Goal: Information Seeking & Learning: Check status

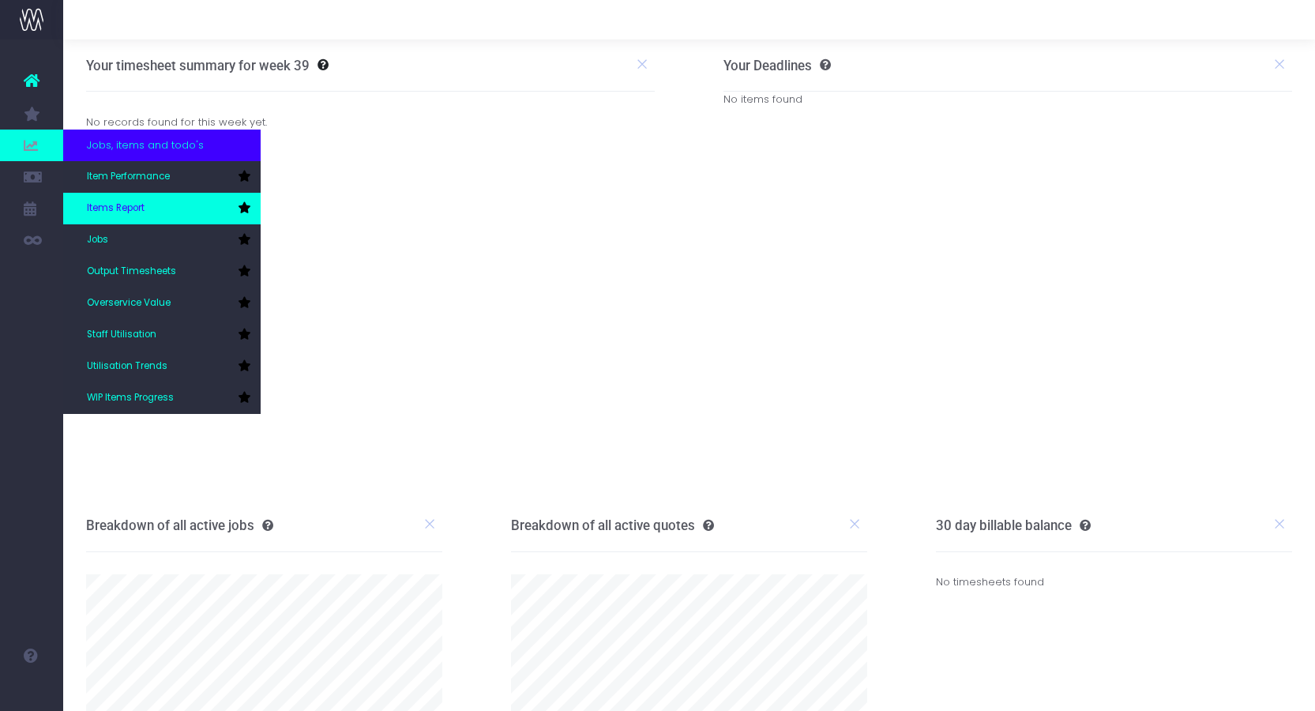
click at [156, 209] on link "Items Report" at bounding box center [161, 209] width 197 height 32
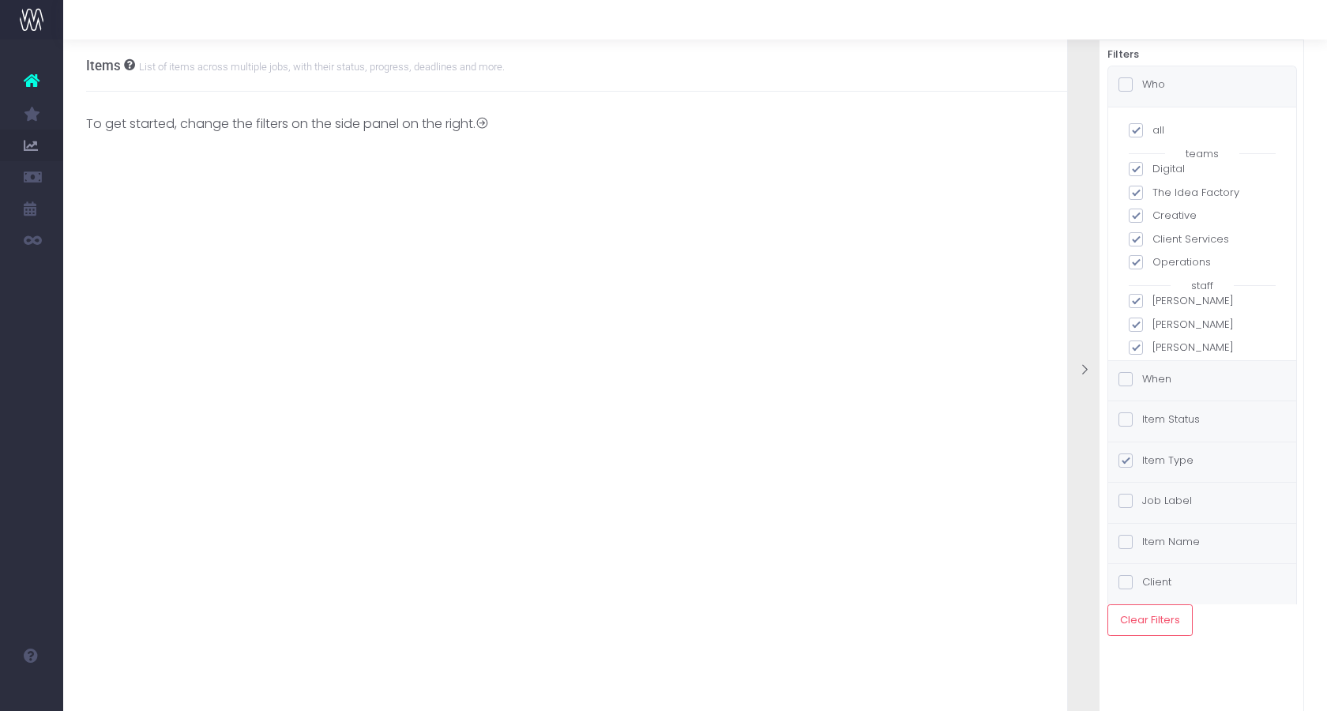
click at [1137, 130] on span at bounding box center [1136, 130] width 14 height 14
click at [1152, 130] on input "all" at bounding box center [1157, 127] width 10 height 10
checkbox input "false"
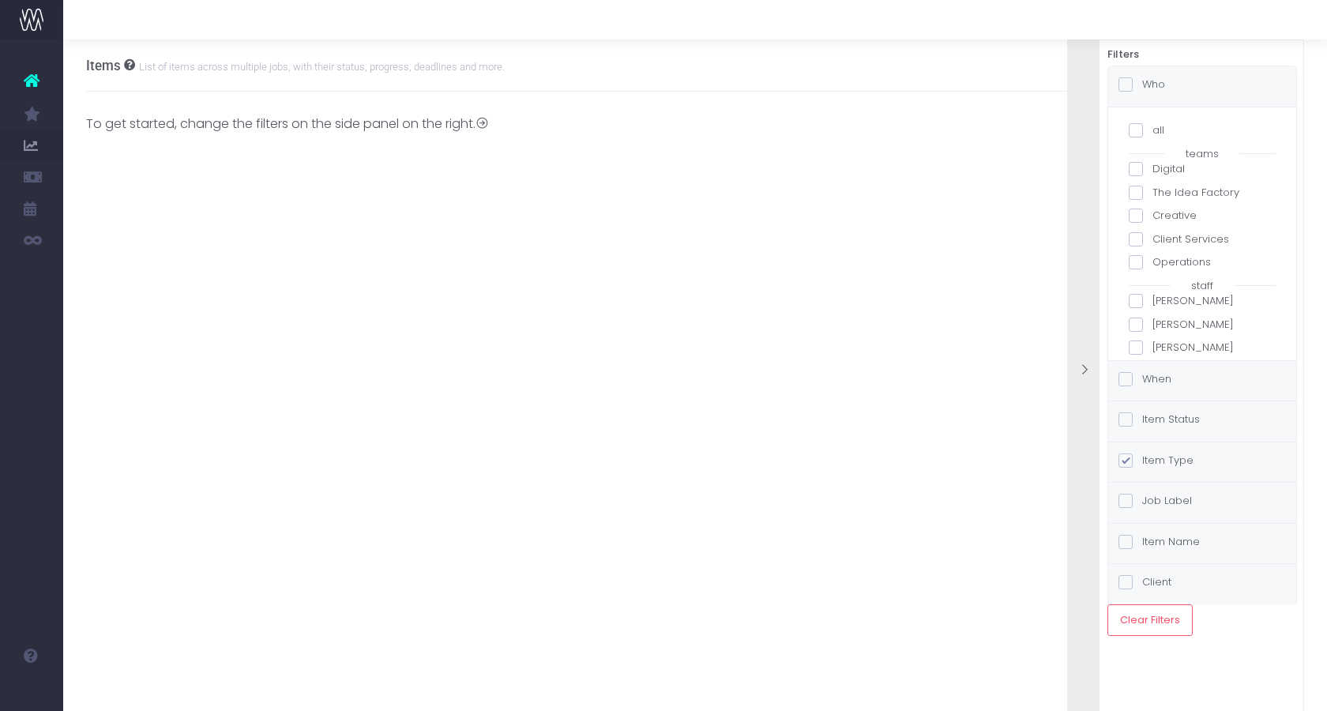
checkbox input "false"
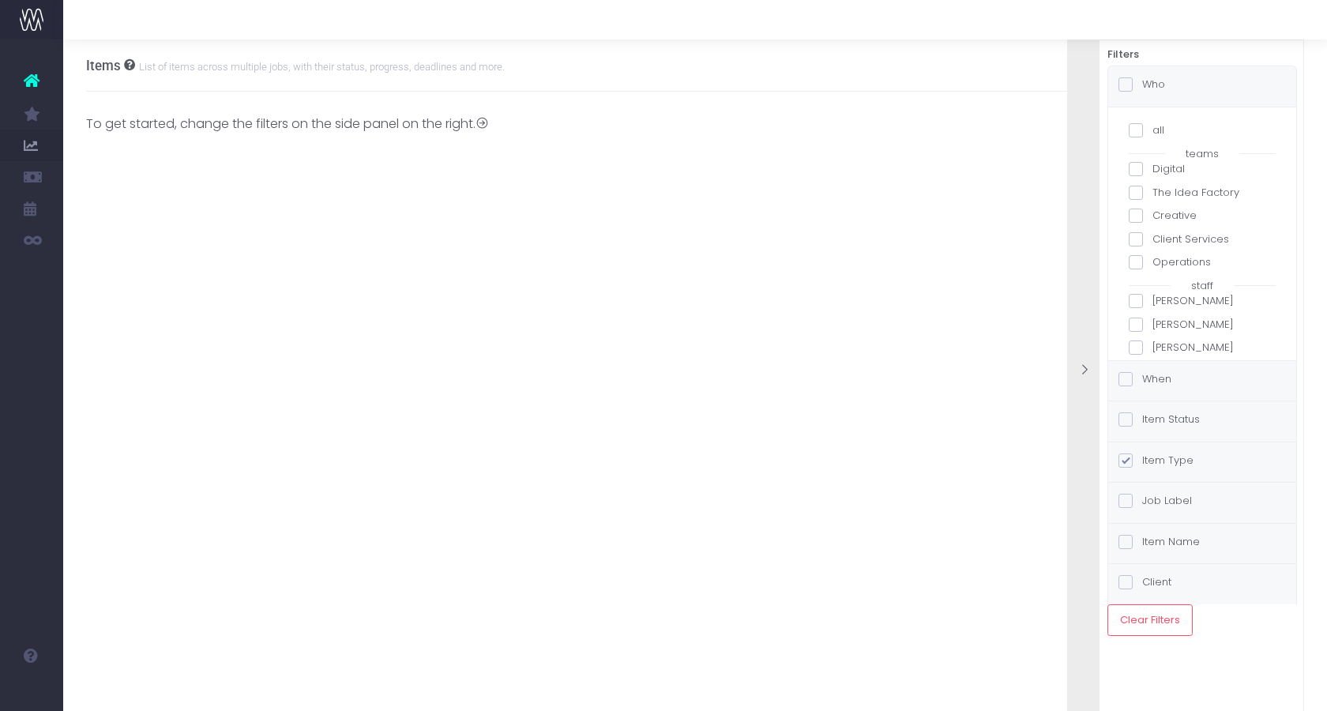
checkbox input "false"
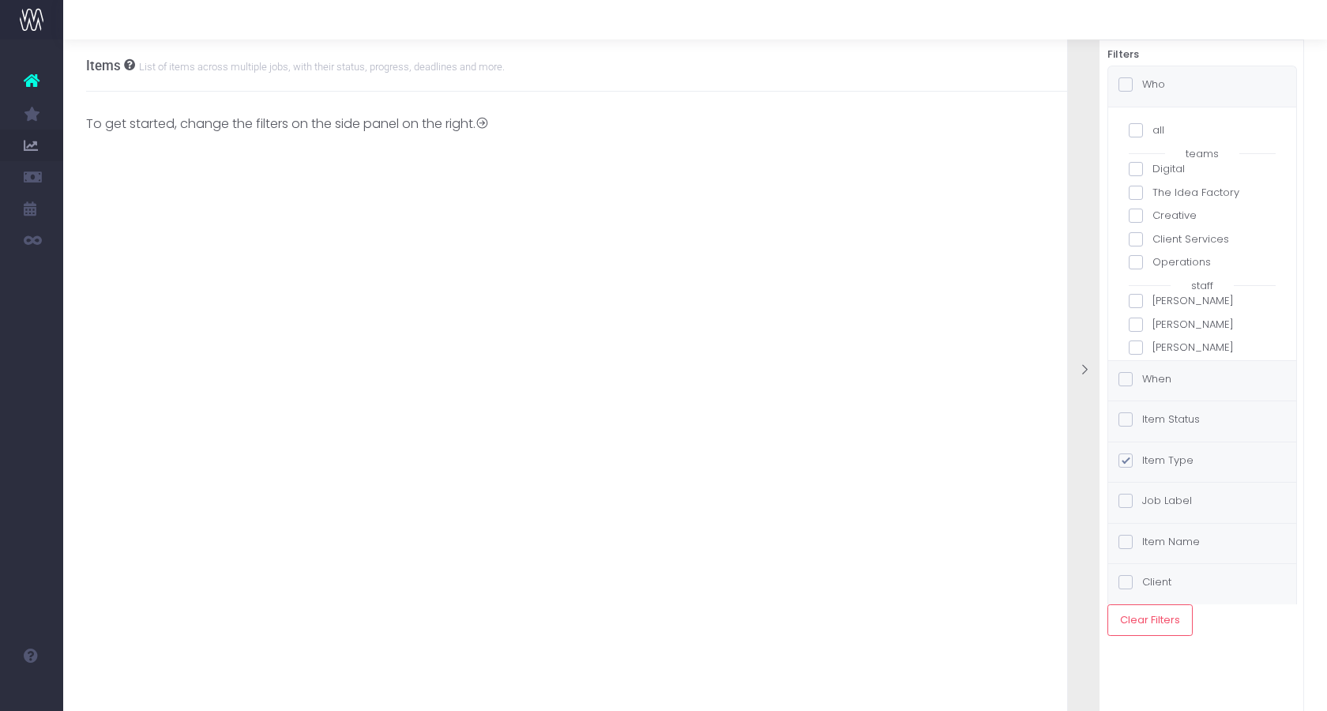
checkbox input "false"
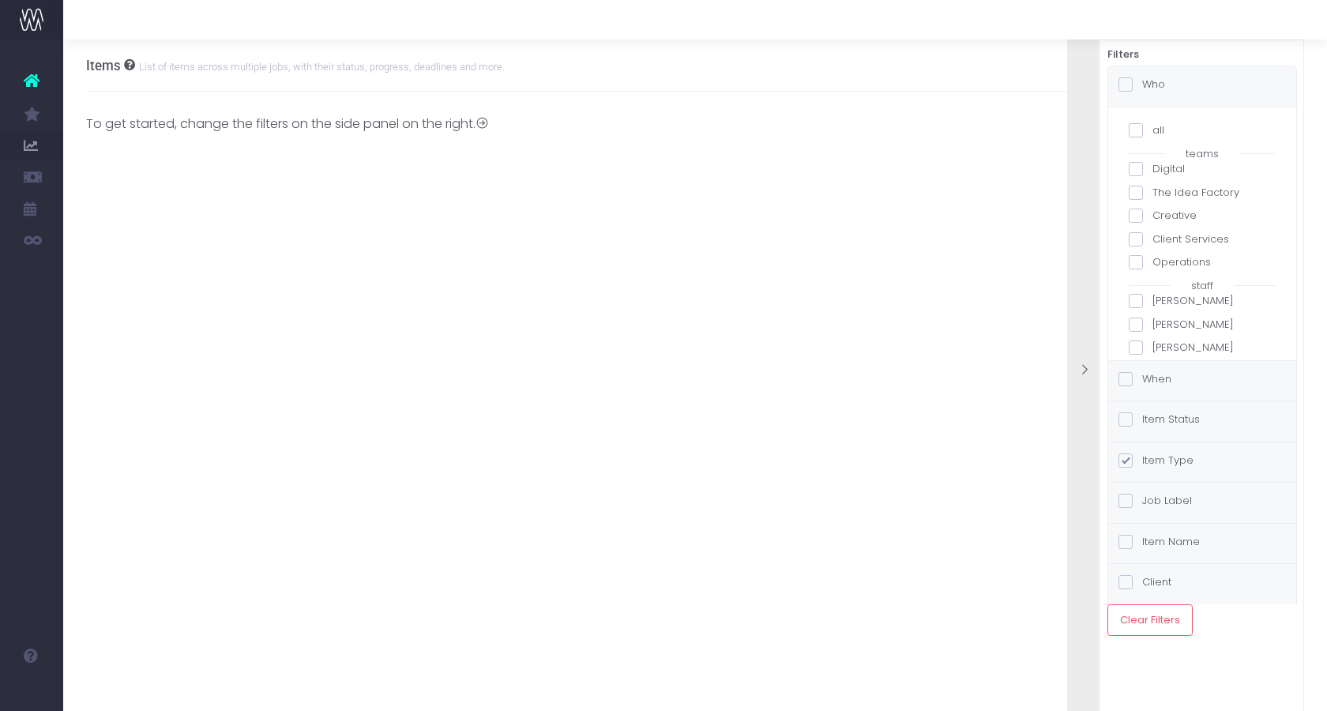
checkbox input "false"
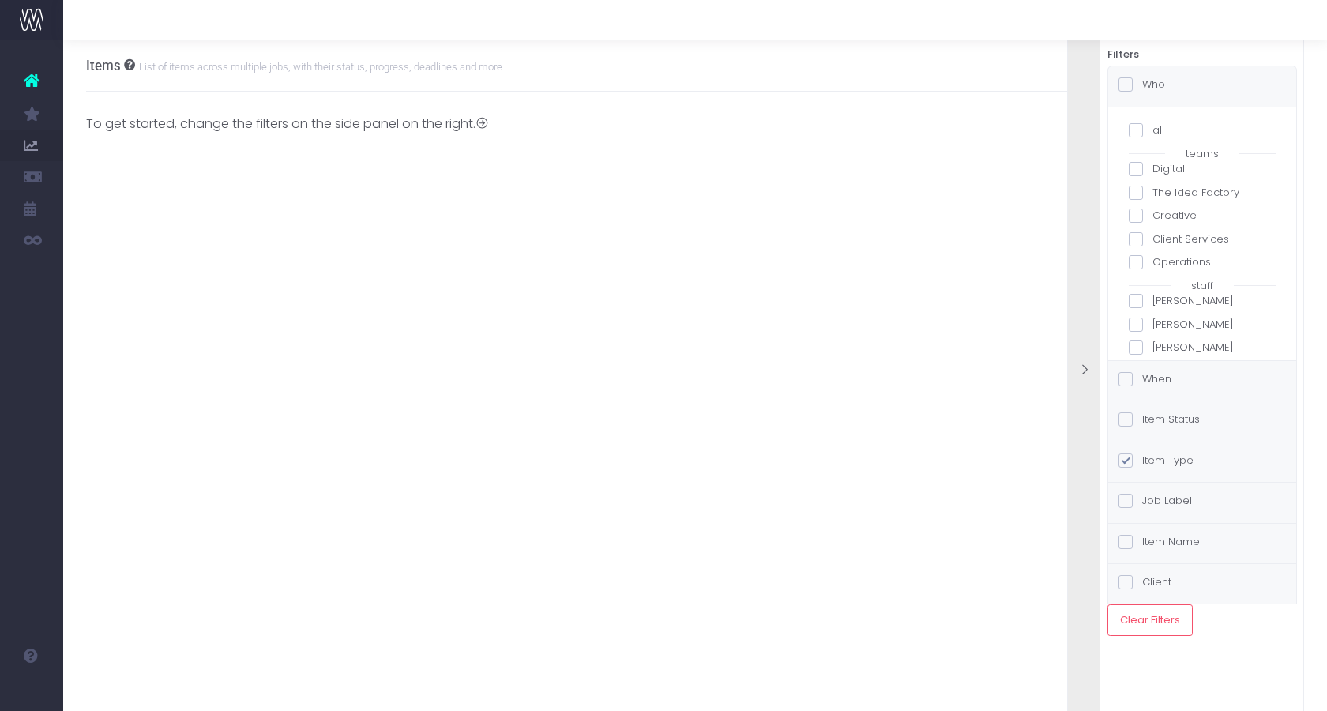
checkbox input "false"
click at [1130, 169] on span at bounding box center [1136, 167] width 14 height 14
click at [1152, 169] on input "Alexandra Clarke" at bounding box center [1157, 164] width 10 height 10
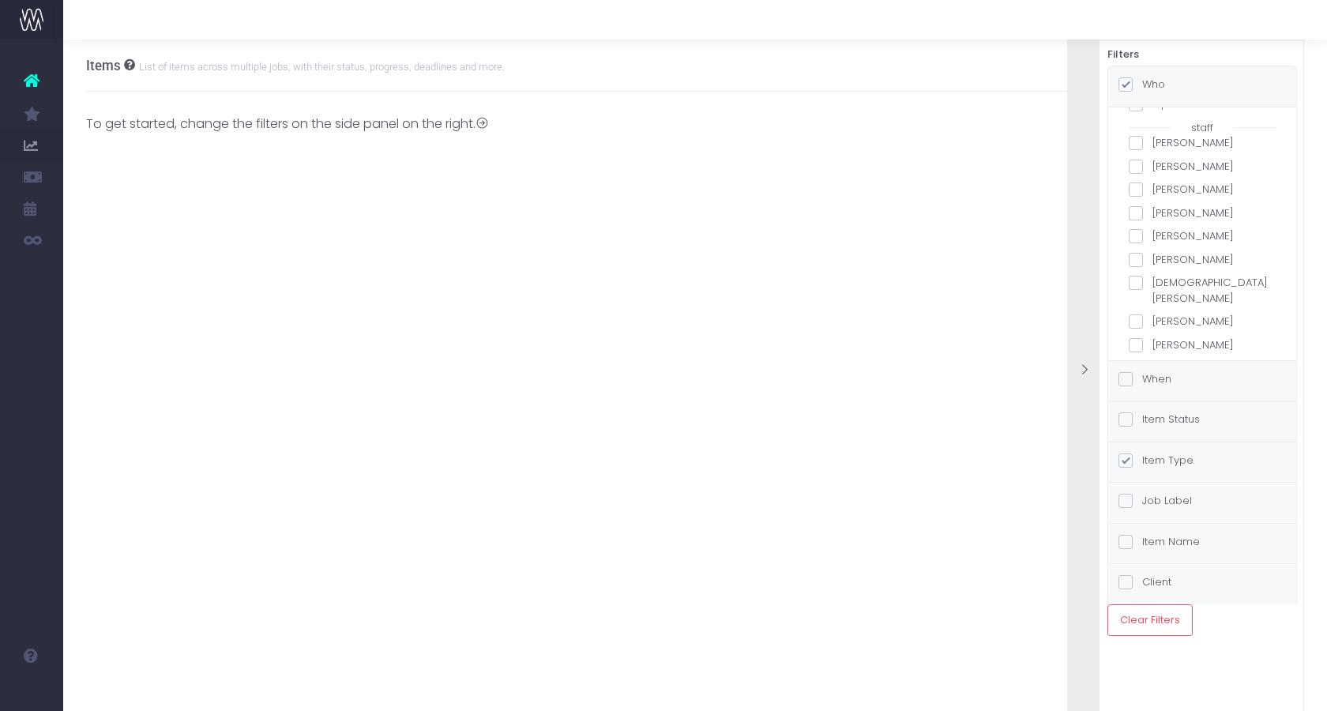
checkbox input "true"
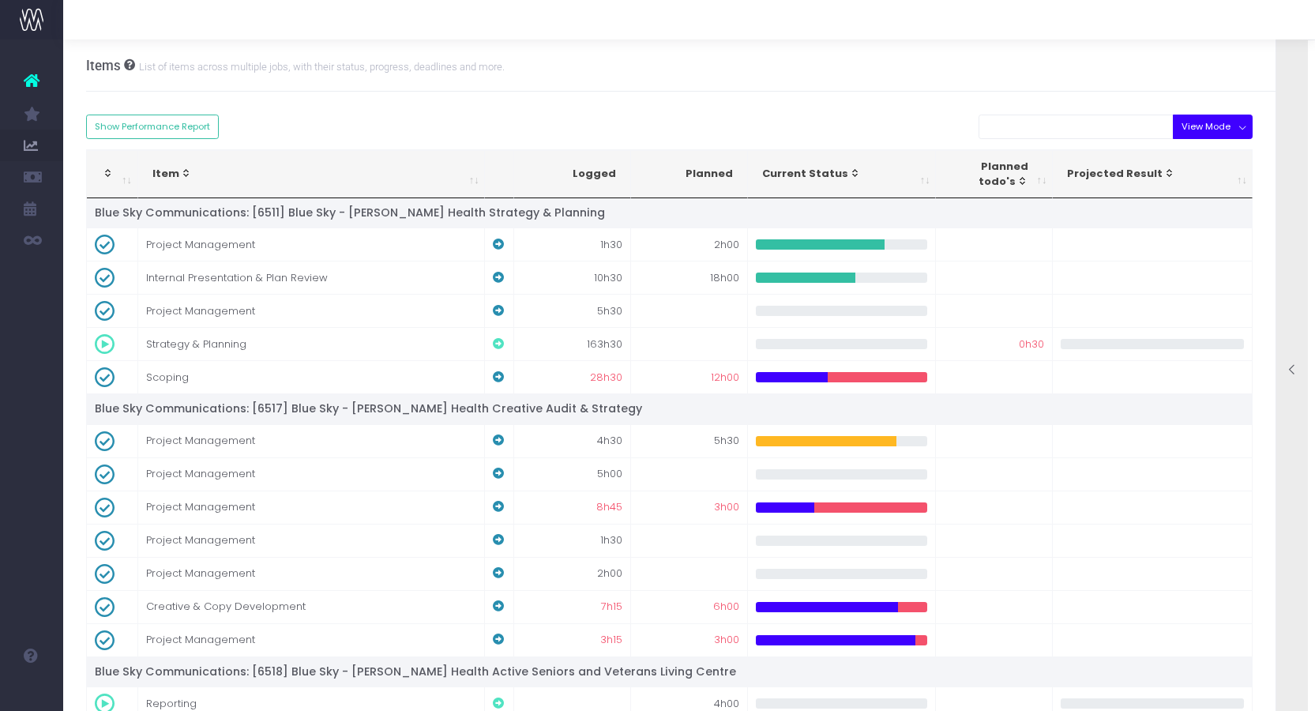
click at [1229, 130] on button "View Mode" at bounding box center [1213, 127] width 80 height 24
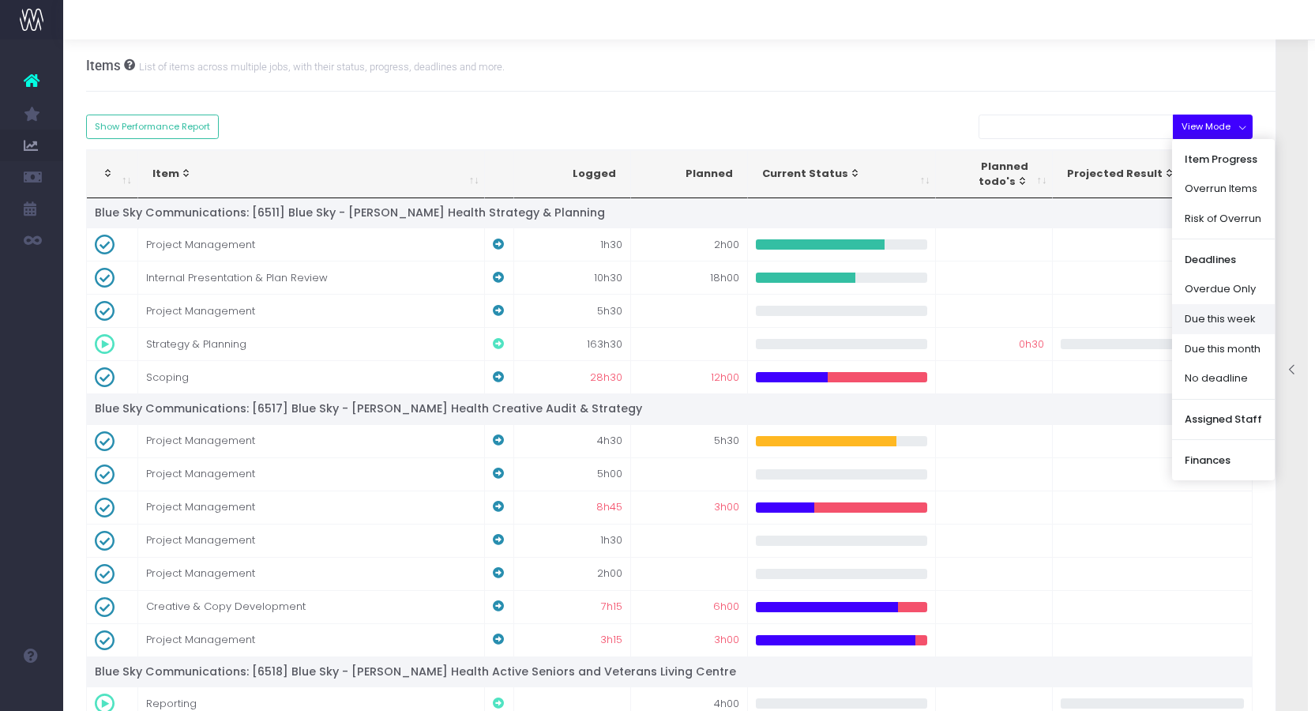
click at [1217, 313] on link "Due this week" at bounding box center [1223, 319] width 103 height 30
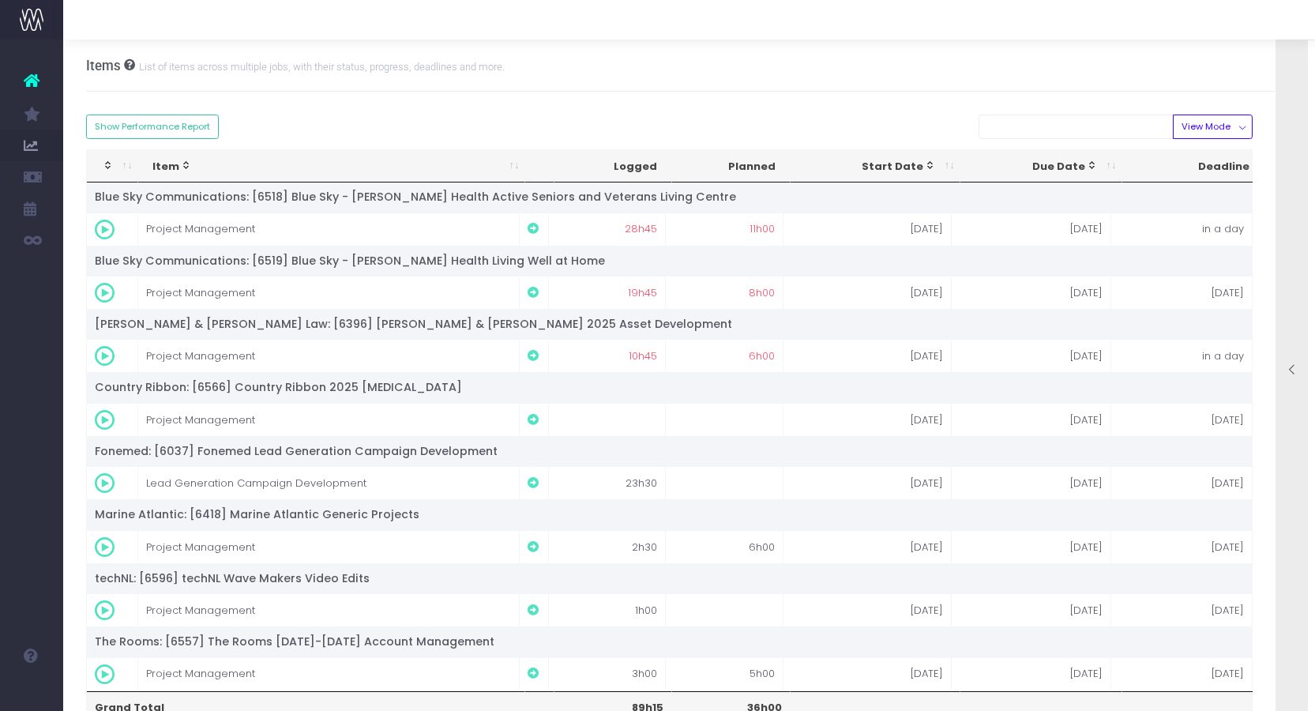
click at [1287, 272] on div at bounding box center [1292, 371] width 32 height 709
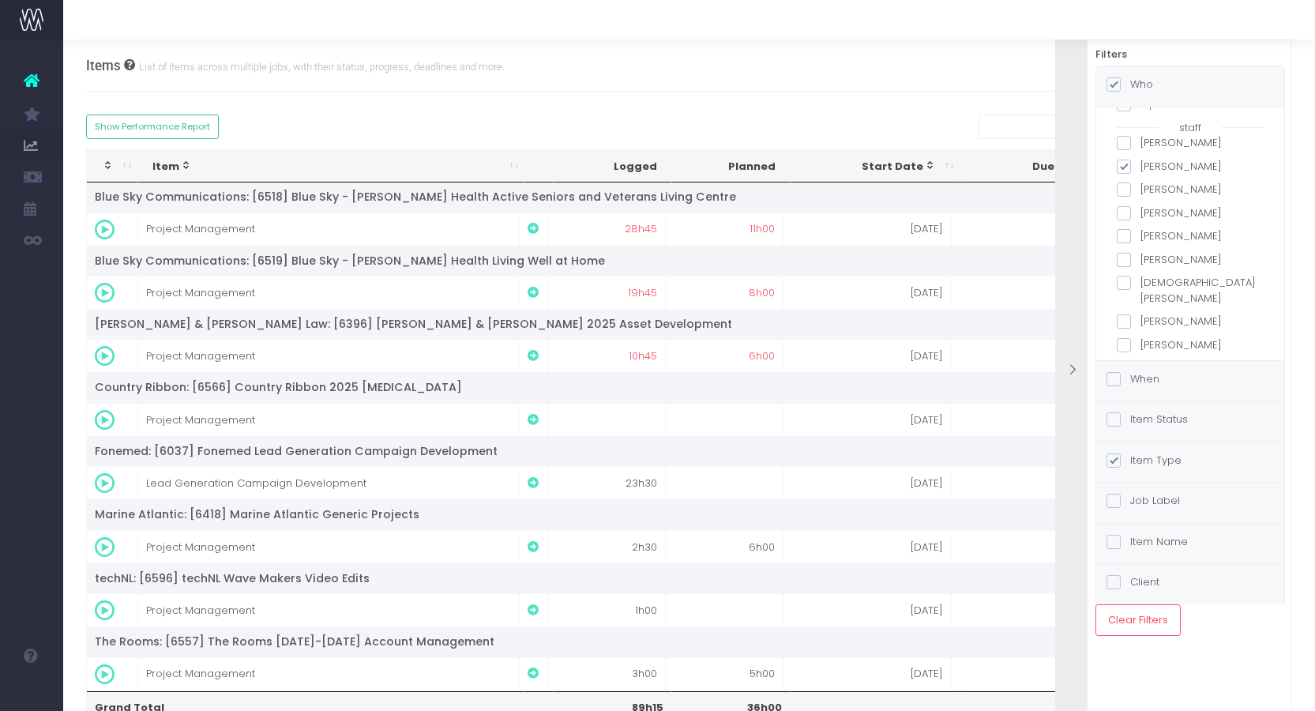
click at [1112, 381] on span at bounding box center [1113, 379] width 14 height 14
click at [1130, 381] on input "When" at bounding box center [1135, 376] width 10 height 10
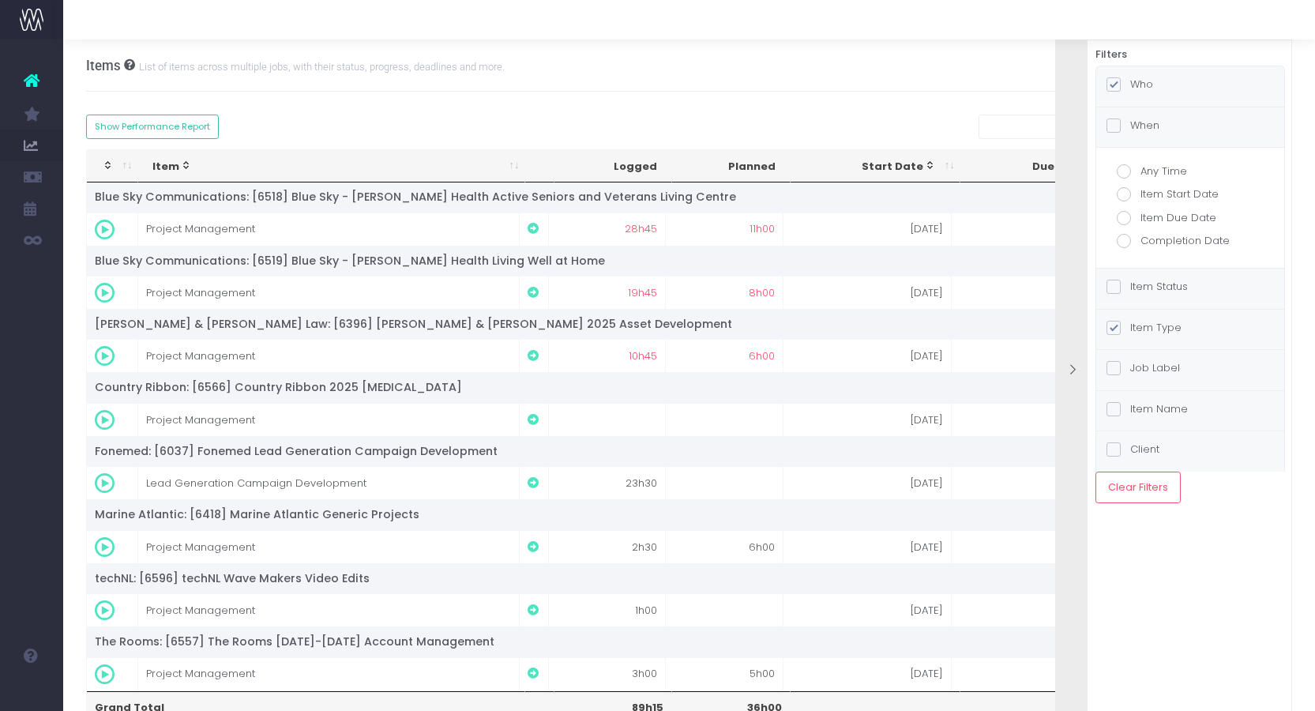
click at [1133, 219] on label "Item Due Date" at bounding box center [1190, 218] width 147 height 16
click at [1140, 219] on input "Item Due Date" at bounding box center [1145, 215] width 10 height 10
radio input "true"
checkbox input "true"
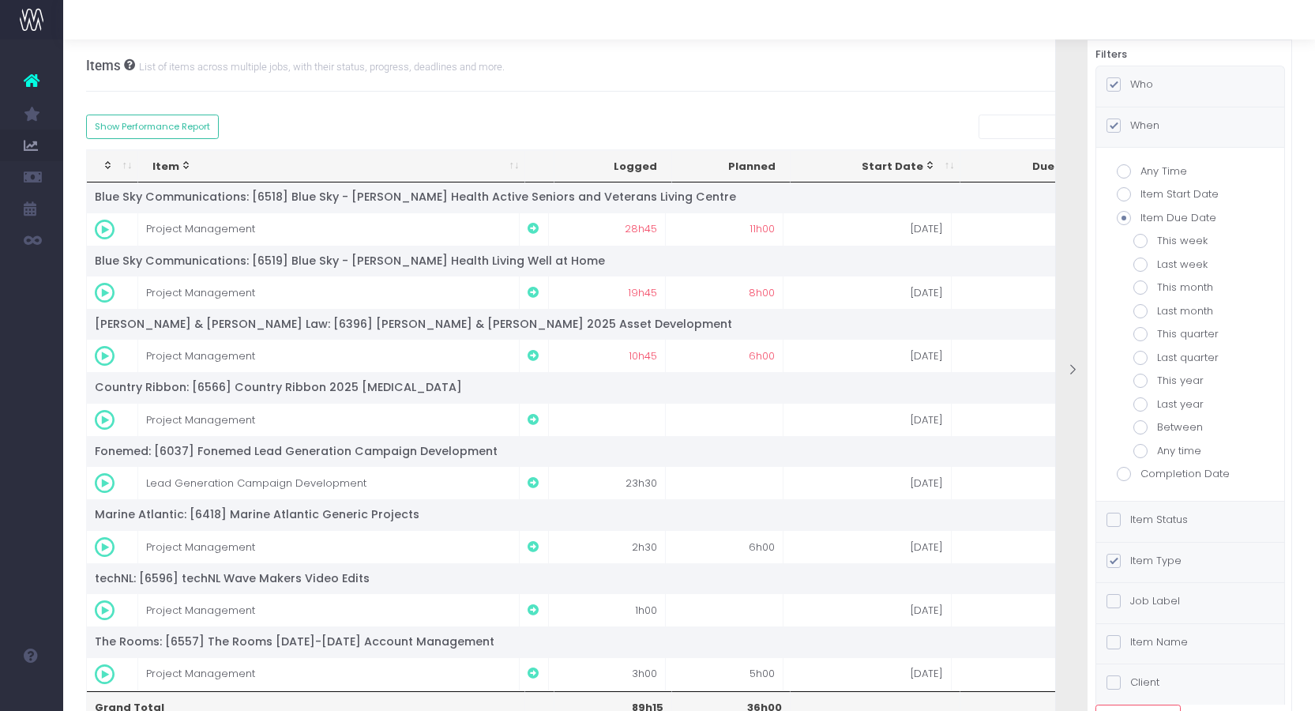
click at [1142, 241] on span at bounding box center [1140, 241] width 14 height 14
click at [1157, 241] on input "This week" at bounding box center [1162, 238] width 10 height 10
radio input "true"
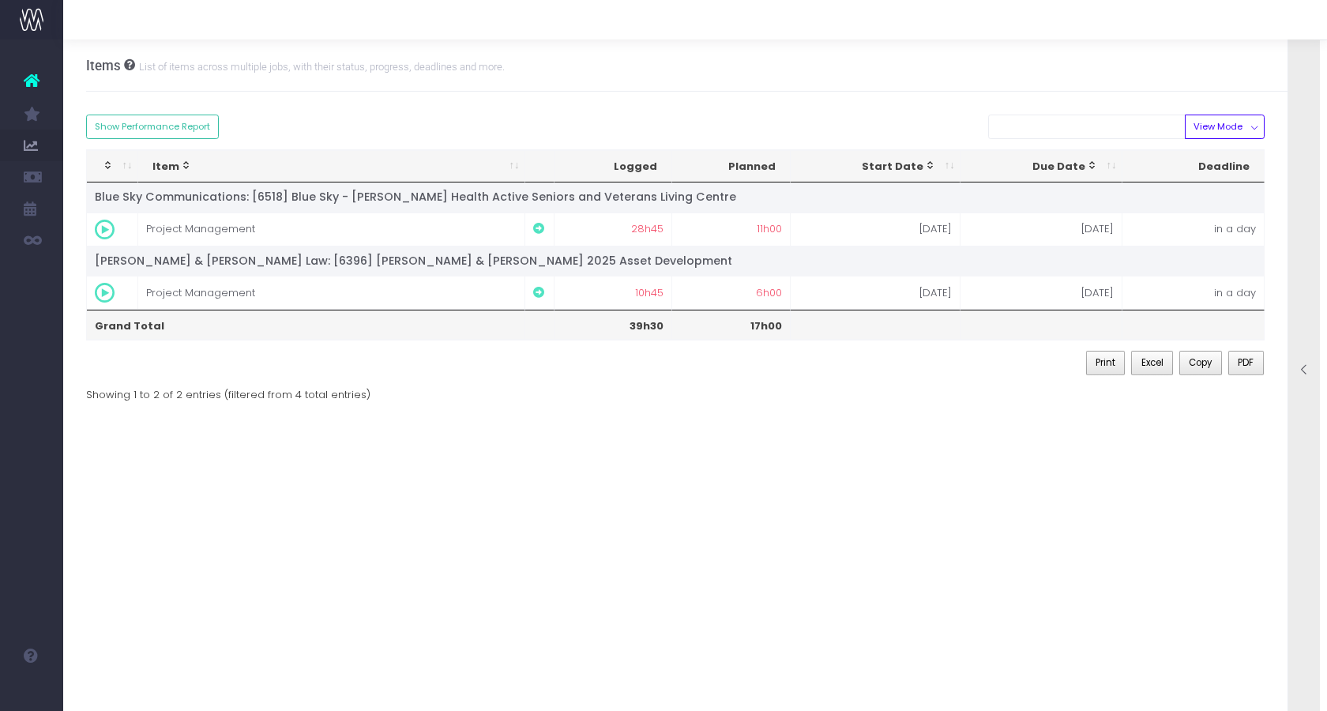
click at [1316, 182] on div at bounding box center [1304, 371] width 32 height 709
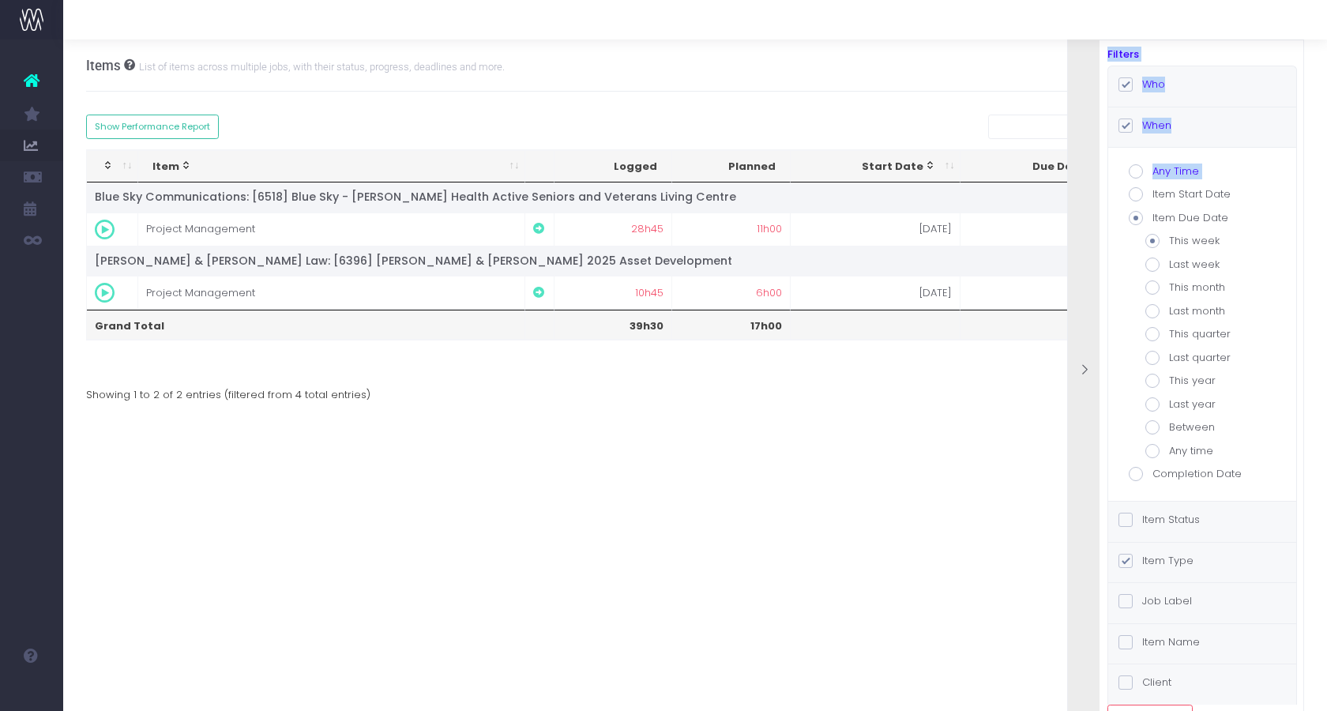
click at [1212, 71] on div "Who" at bounding box center [1202, 86] width 188 height 40
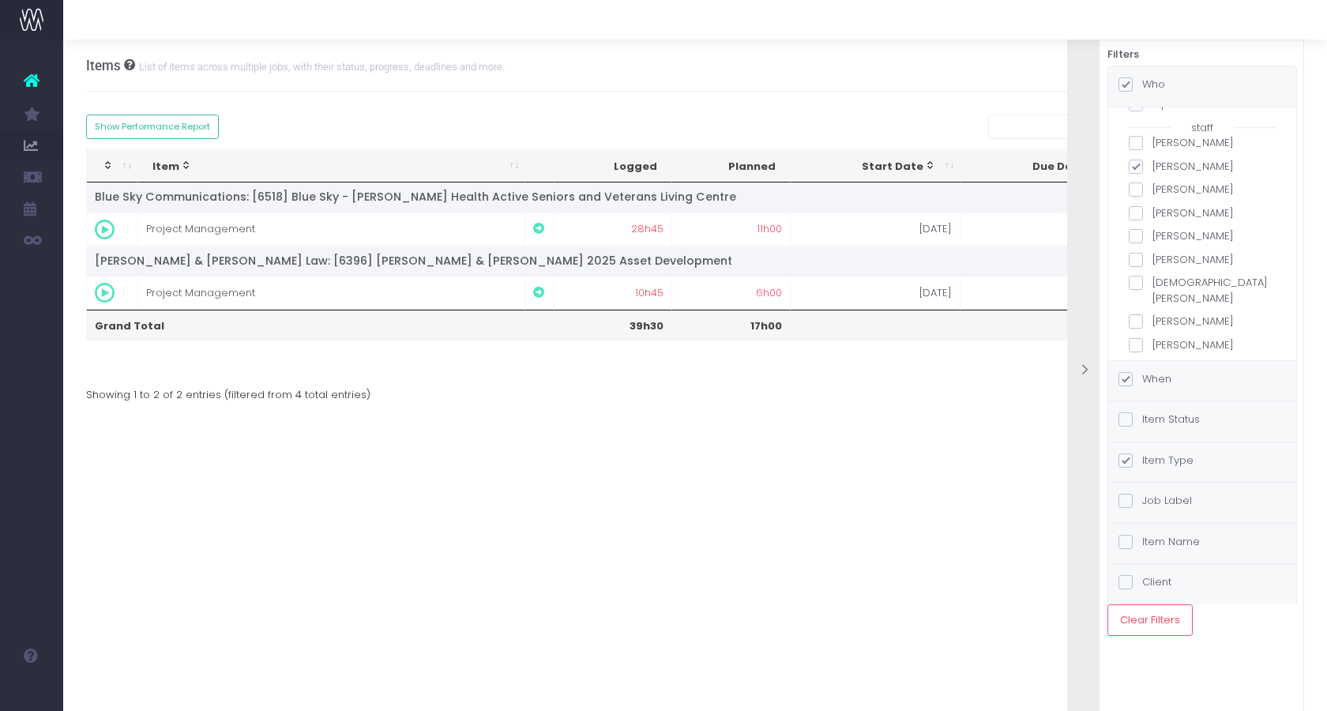
click at [1141, 147] on span at bounding box center [1136, 143] width 14 height 14
click at [1152, 145] on input "Adam Puddicombe" at bounding box center [1157, 140] width 10 height 10
checkbox input "true"
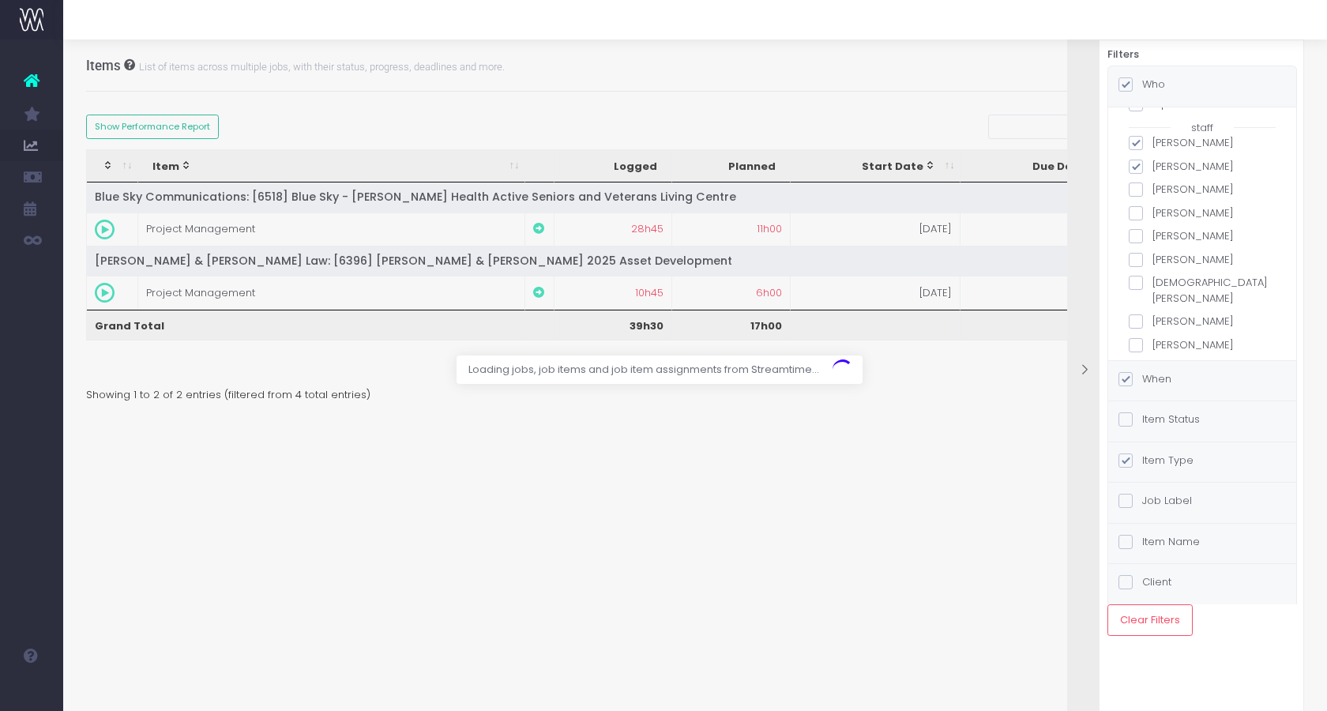
click at [1141, 164] on span at bounding box center [1136, 167] width 14 height 14
click at [1152, 164] on input "Alexandra Clarke" at bounding box center [1157, 164] width 10 height 10
checkbox input "false"
click at [938, 118] on div at bounding box center [663, 355] width 1327 height 711
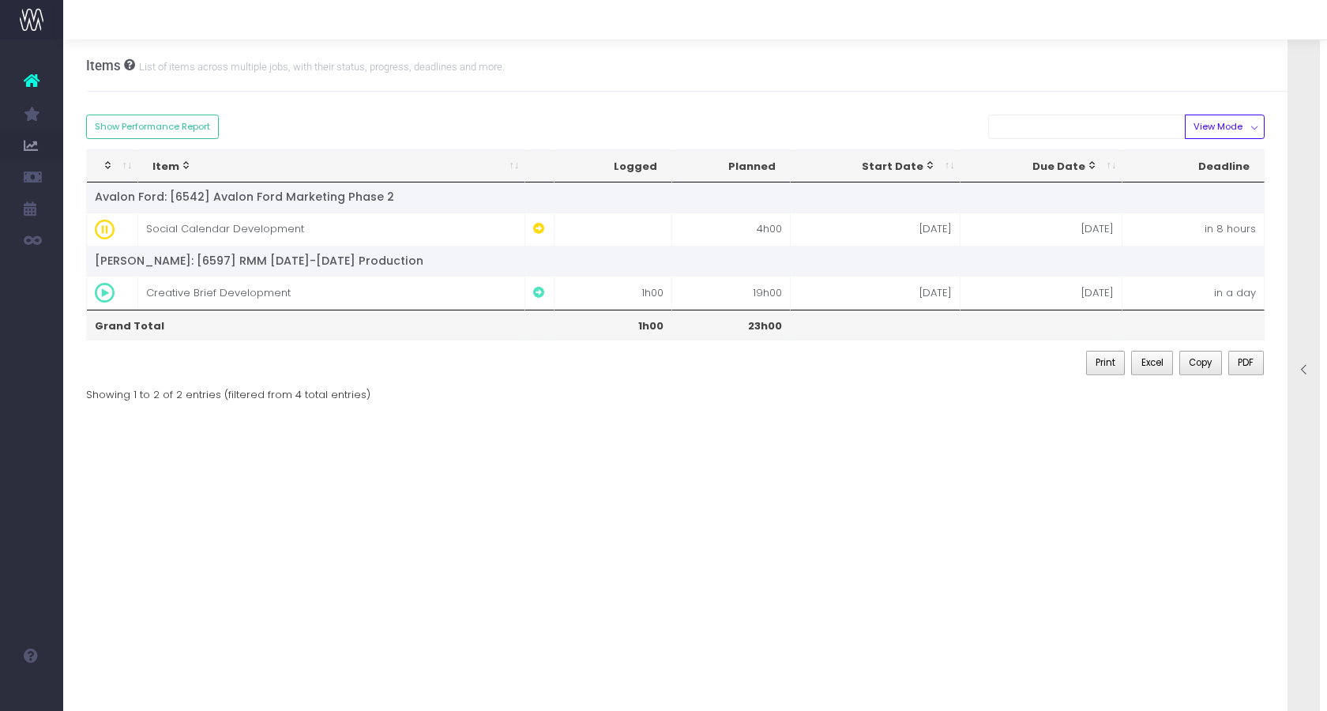
click at [1301, 193] on div at bounding box center [1304, 371] width 32 height 709
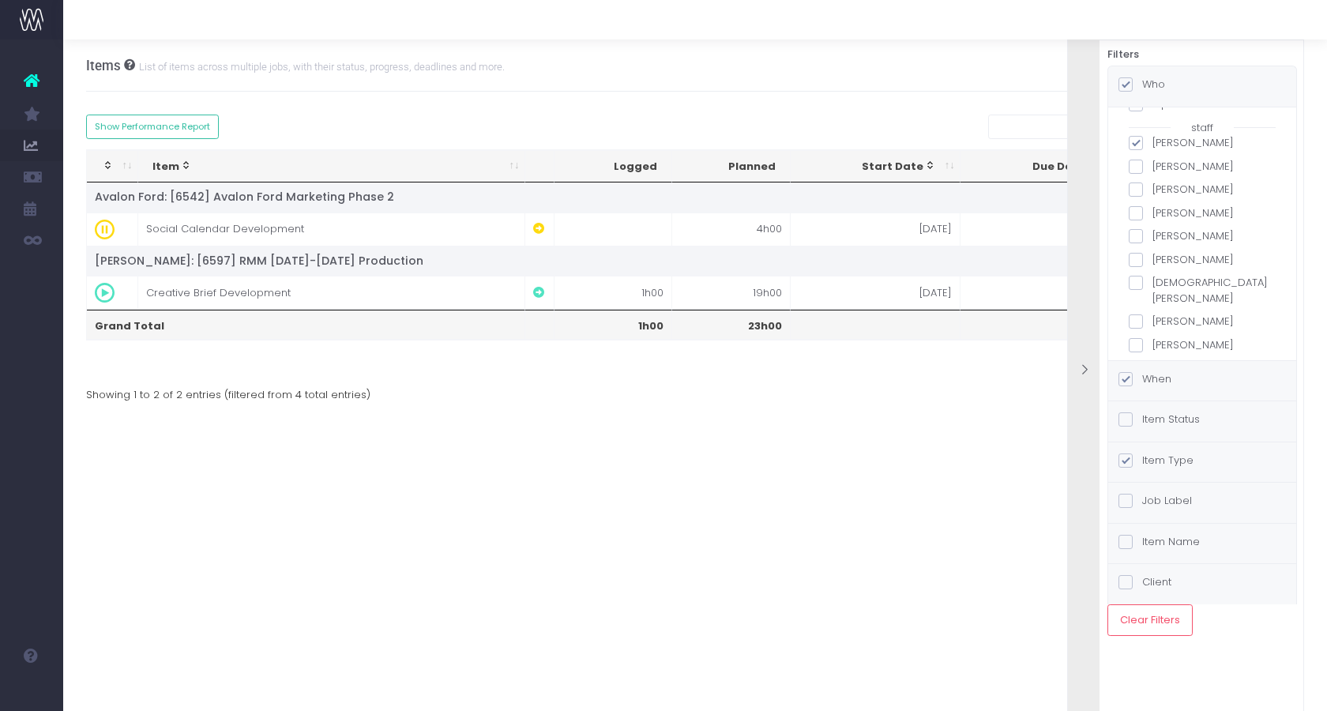
click at [1136, 145] on span at bounding box center [1136, 143] width 14 height 14
click at [1152, 145] on input "Adam Puddicombe" at bounding box center [1157, 140] width 10 height 10
checkbox input "false"
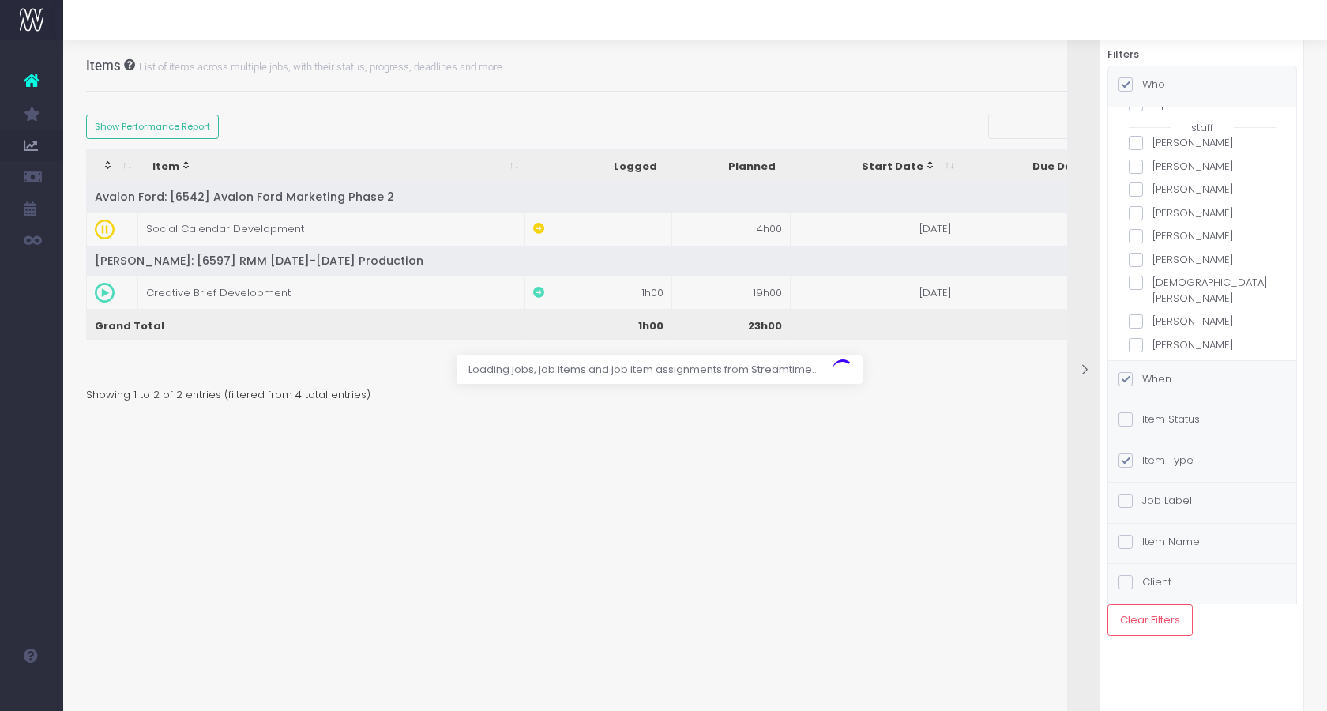
click at [1137, 193] on span at bounding box center [1136, 189] width 14 height 14
click at [1152, 192] on input "Anna Bullock" at bounding box center [1157, 187] width 10 height 10
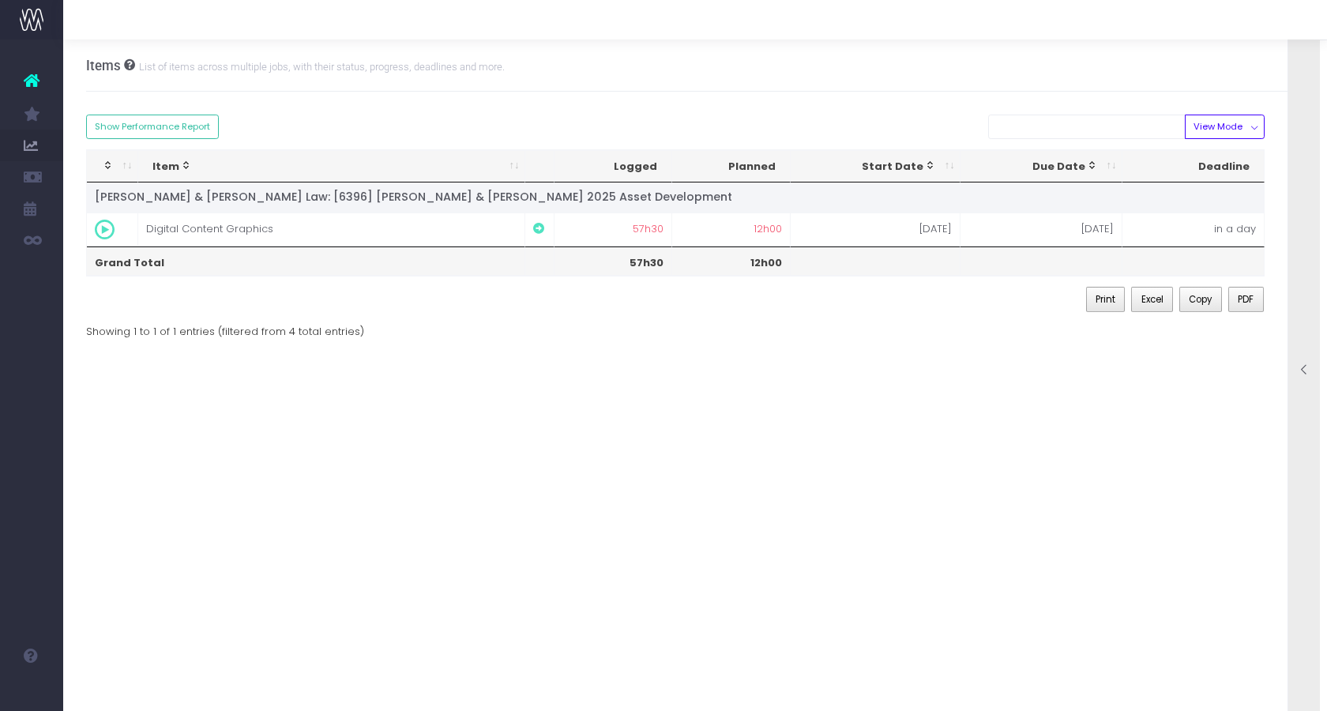
click at [1316, 199] on div at bounding box center [1304, 371] width 32 height 709
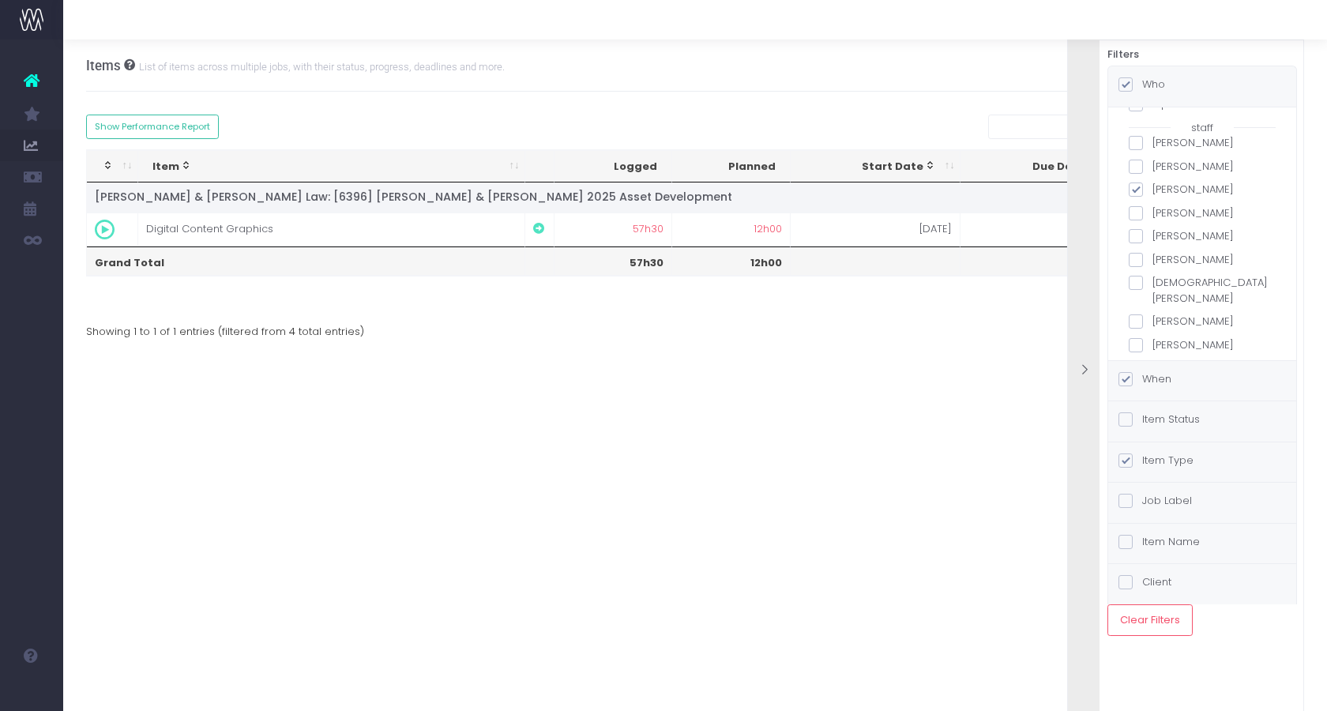
click at [1185, 188] on label "Anna Bullock" at bounding box center [1202, 190] width 147 height 16
click at [1163, 188] on input "Anna Bullock" at bounding box center [1157, 187] width 10 height 10
checkbox input "false"
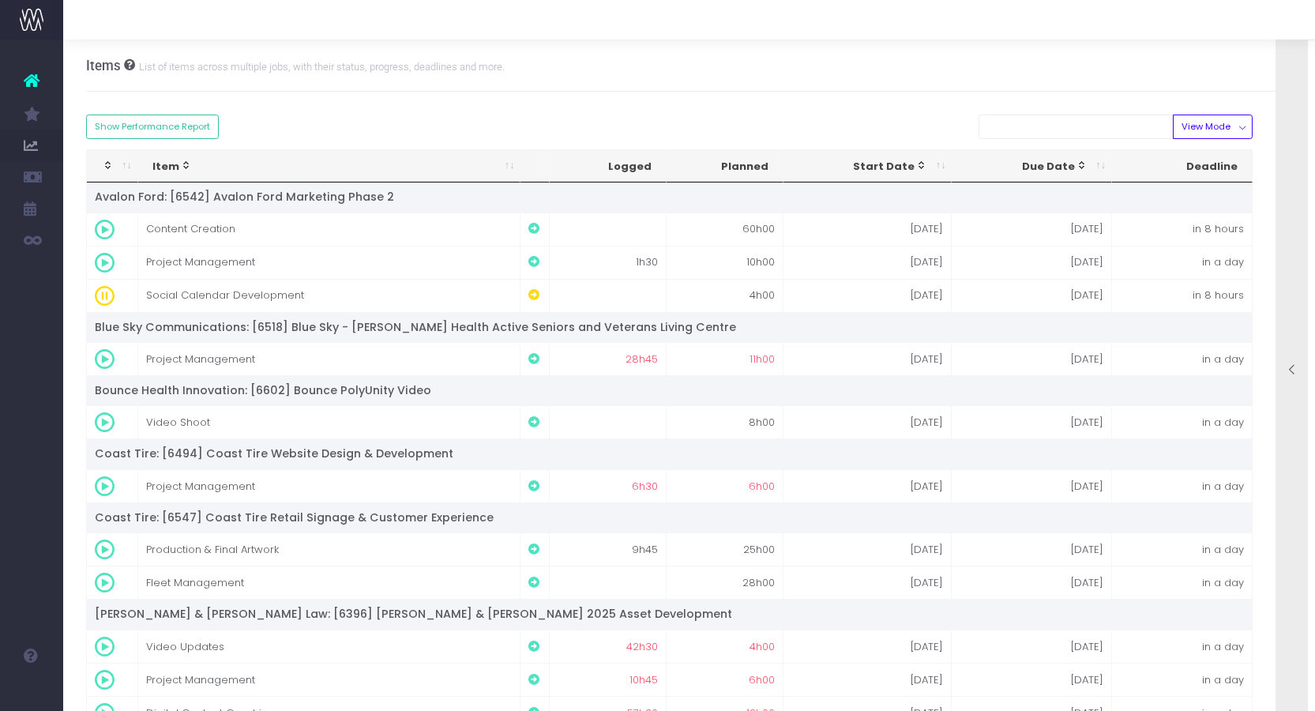
click at [1302, 214] on div at bounding box center [1292, 371] width 32 height 709
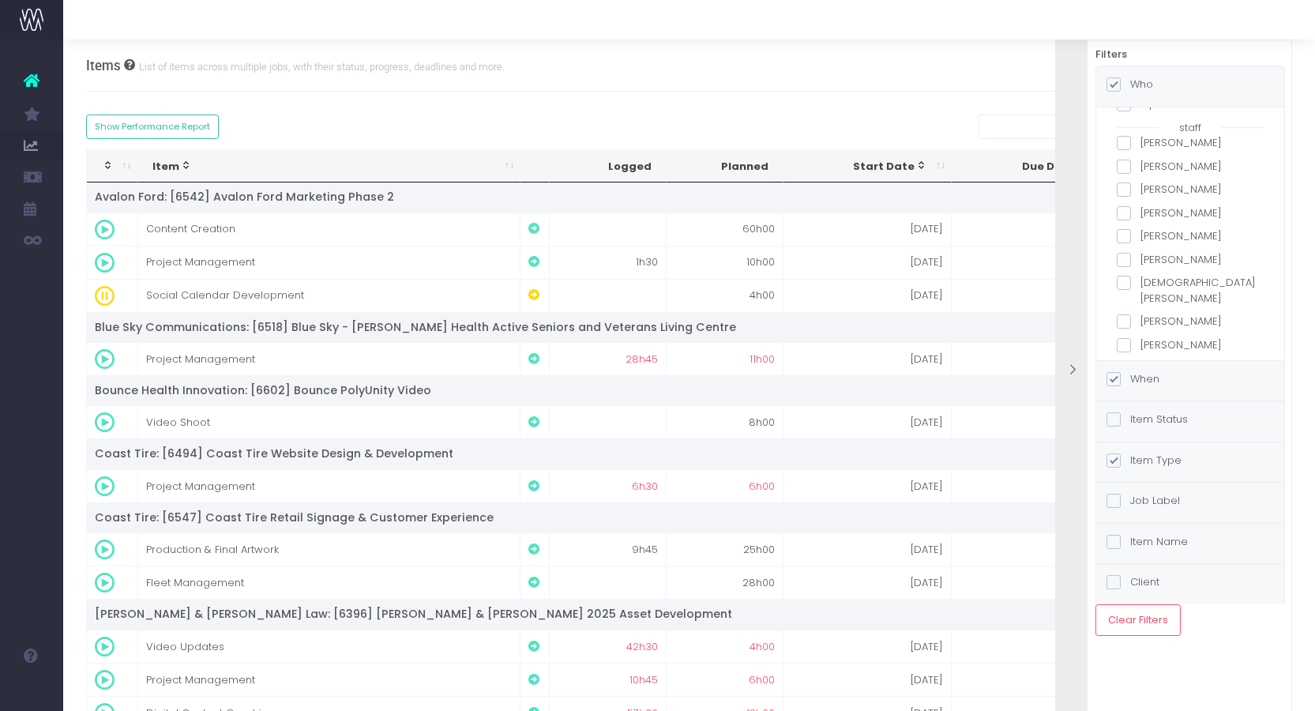
click at [1142, 212] on label "Brad Pretty" at bounding box center [1190, 213] width 147 height 16
click at [1142, 212] on input "Brad Pretty" at bounding box center [1145, 210] width 10 height 10
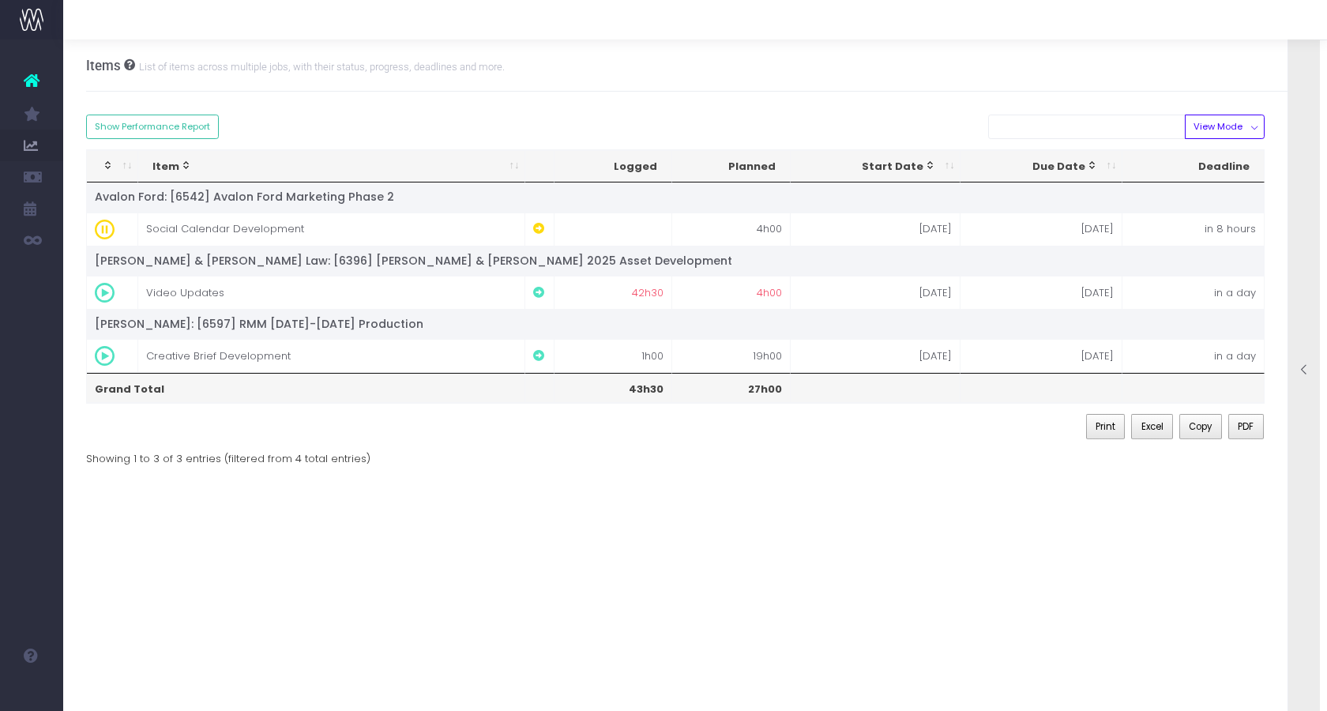
click at [1297, 137] on div at bounding box center [1304, 371] width 32 height 709
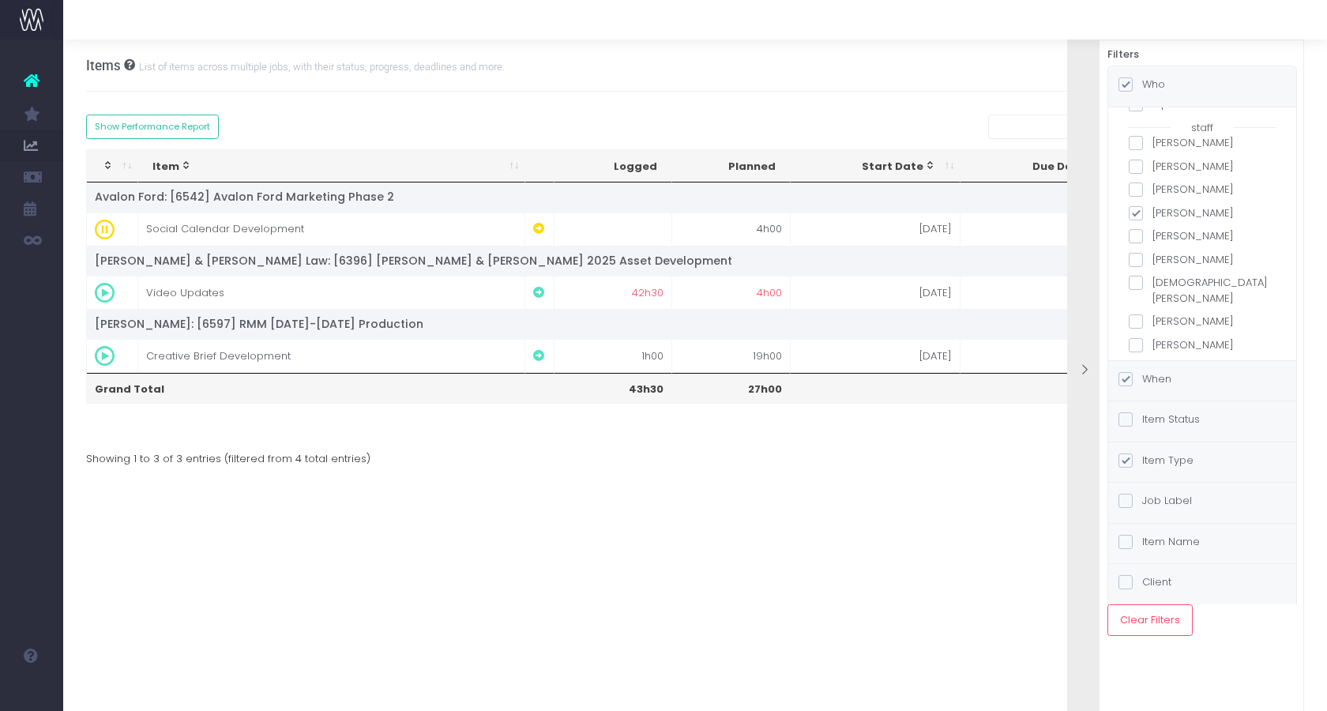
click at [1150, 216] on label "Brad Pretty" at bounding box center [1202, 213] width 147 height 16
click at [1152, 216] on input "Brad Pretty" at bounding box center [1157, 210] width 10 height 10
checkbox input "false"
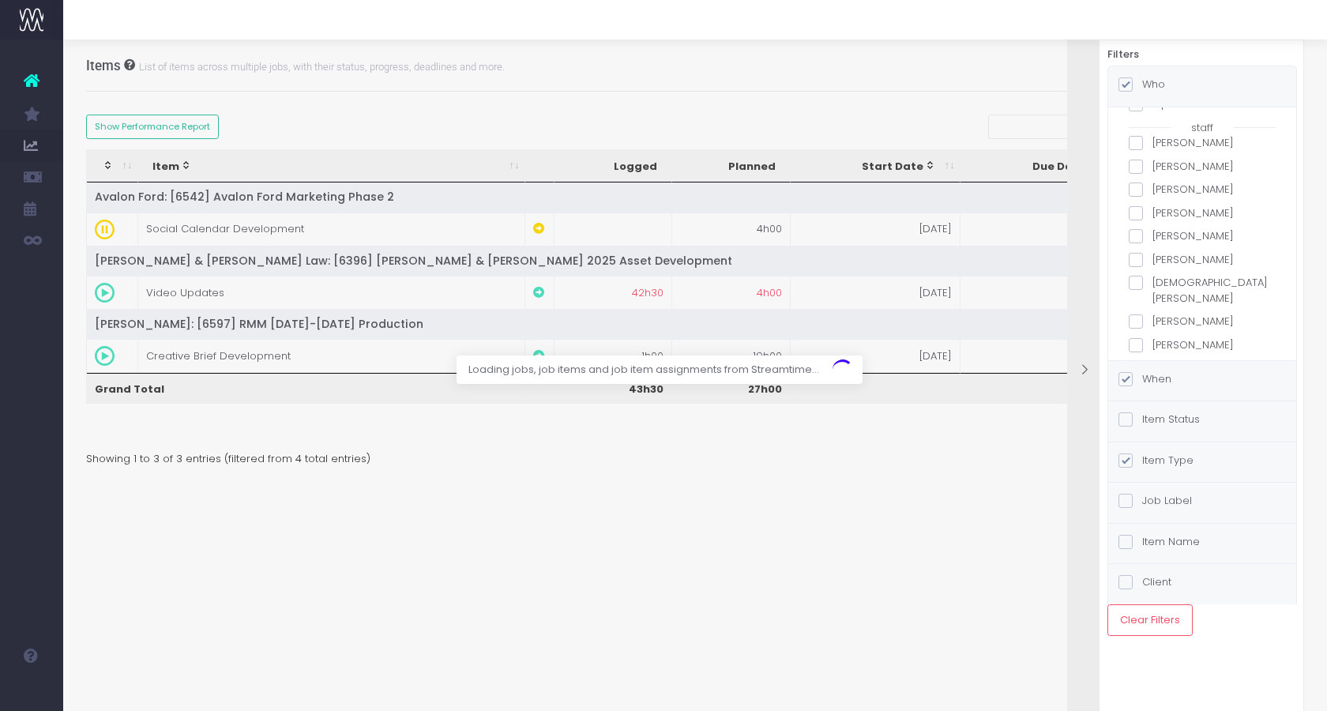
click at [1148, 240] on label "Brianna Young" at bounding box center [1202, 236] width 147 height 16
click at [1152, 239] on input "Brianna Young" at bounding box center [1157, 233] width 10 height 10
checkbox input "true"
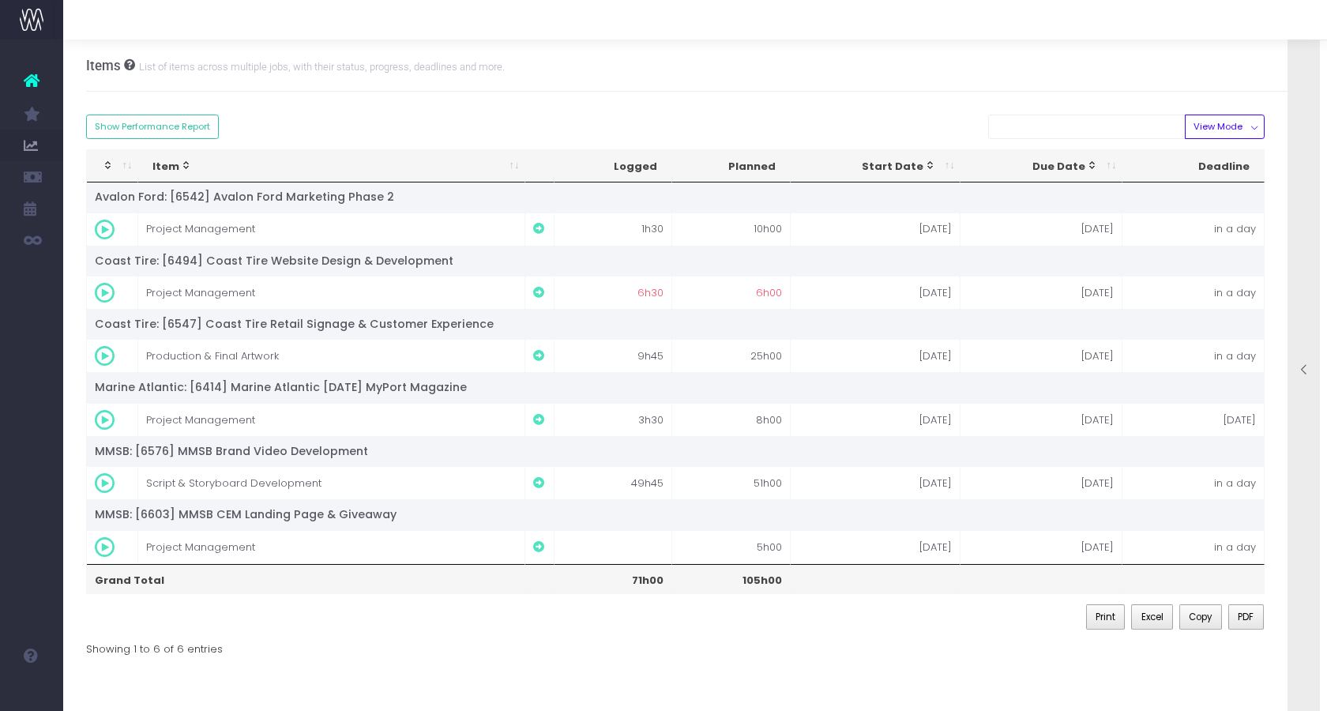
click at [1305, 253] on div at bounding box center [1304, 371] width 32 height 709
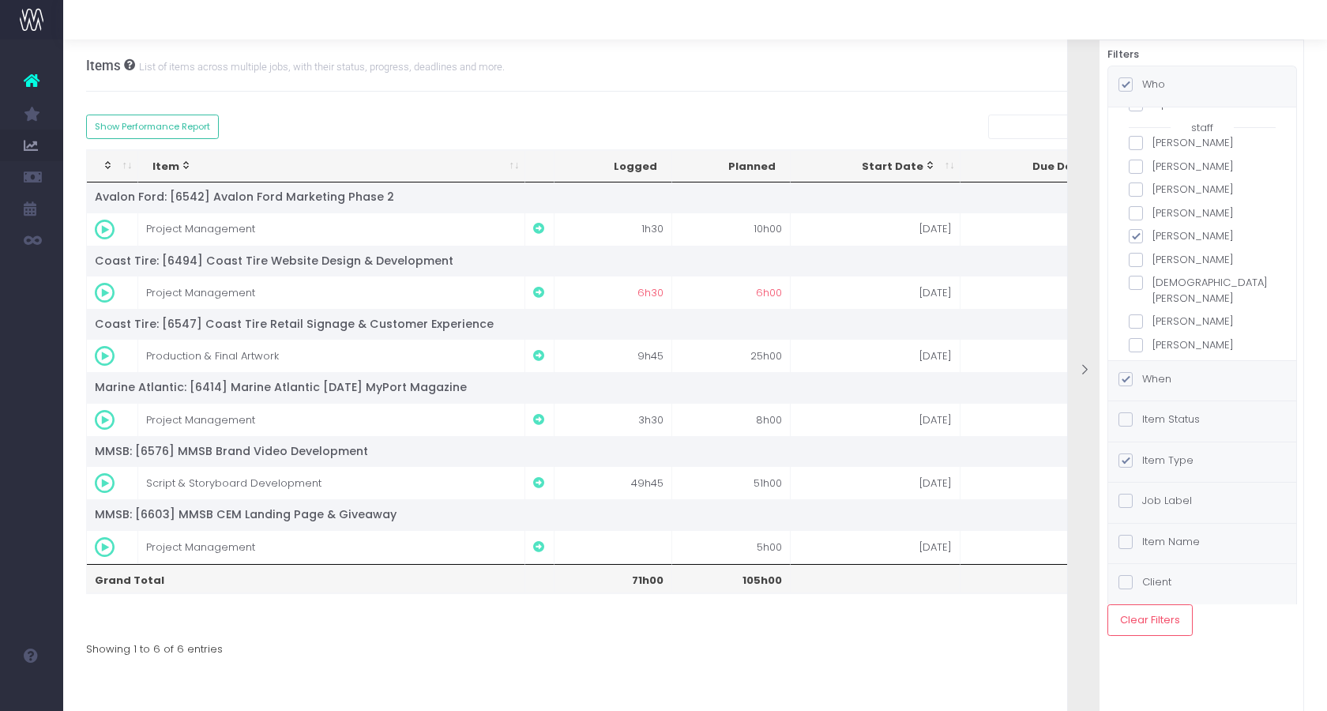
click at [1179, 259] on label "Brittany Barry" at bounding box center [1202, 260] width 147 height 16
click at [1163, 259] on input "Brittany Barry" at bounding box center [1157, 257] width 10 height 10
checkbox input "true"
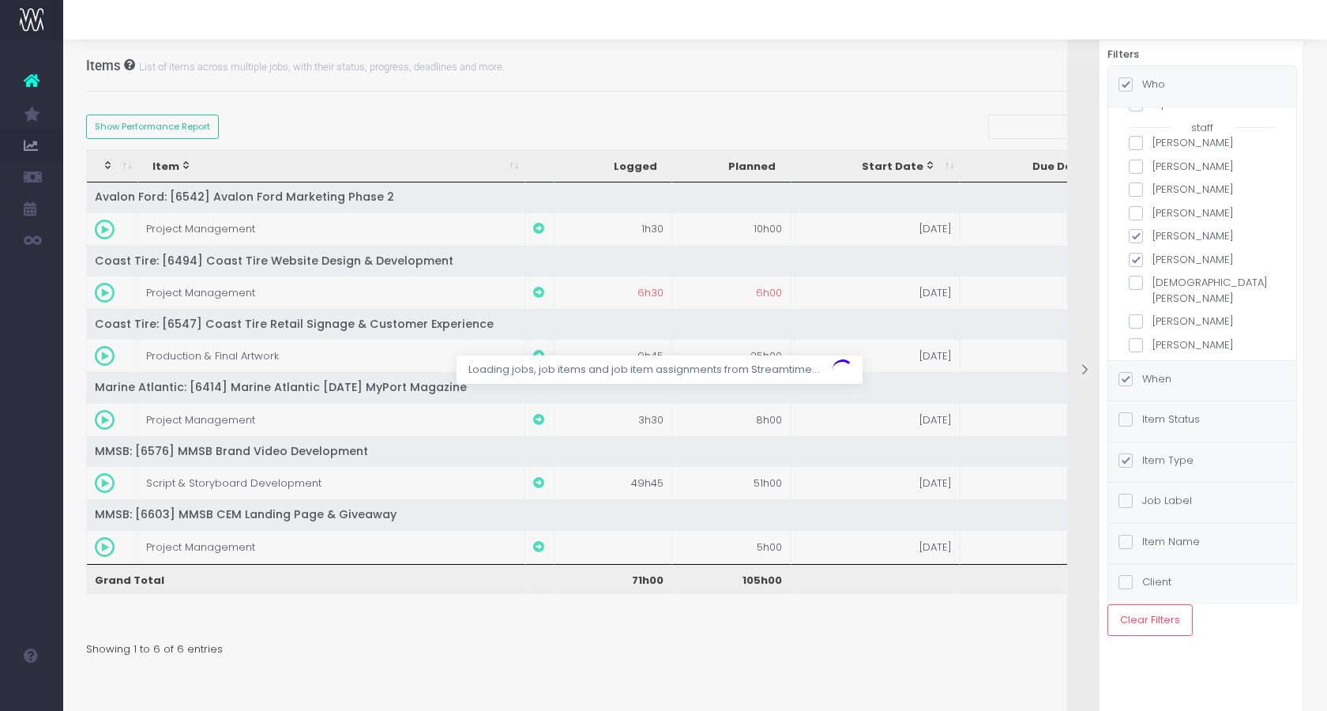
click at [1196, 241] on label "Brianna Young" at bounding box center [1202, 236] width 147 height 16
click at [1163, 239] on input "Brianna Young" at bounding box center [1157, 233] width 10 height 10
checkbox input "false"
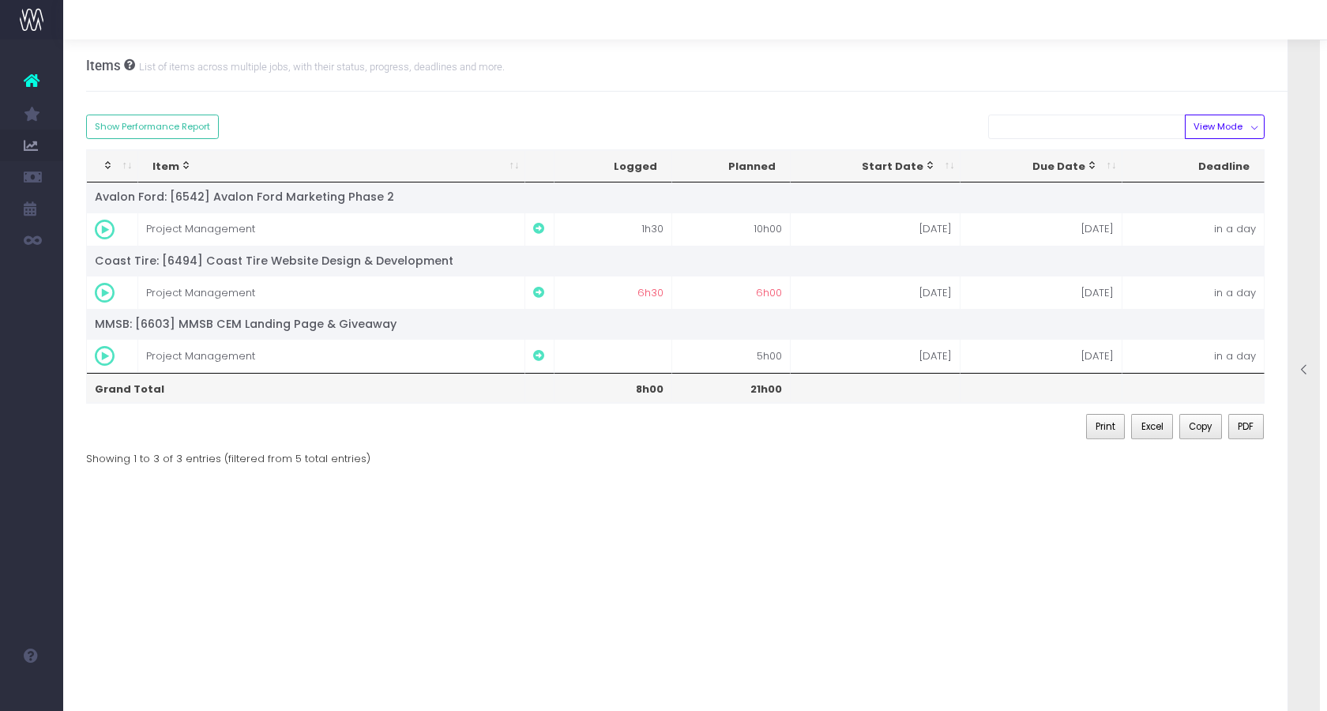
click at [1303, 280] on div at bounding box center [1304, 371] width 32 height 709
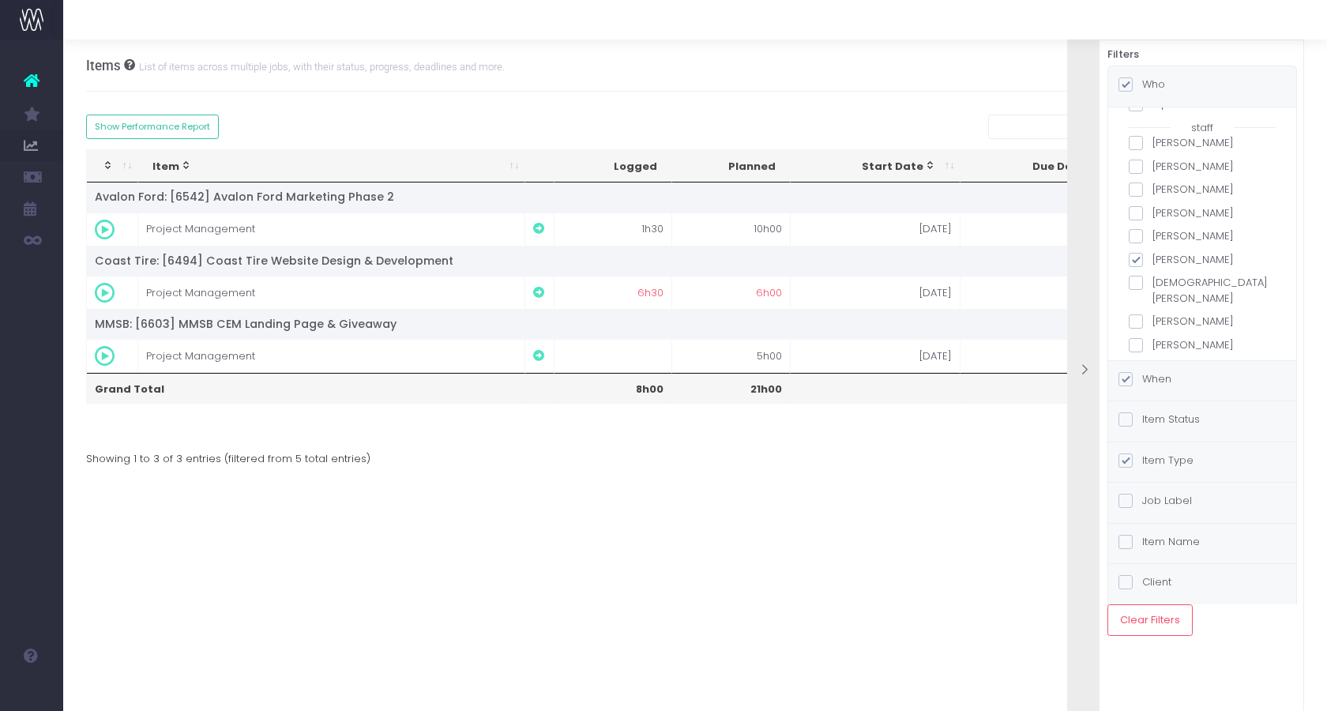
click at [1183, 257] on label "Brittany Barry" at bounding box center [1202, 260] width 147 height 16
click at [1163, 257] on input "Brittany Barry" at bounding box center [1157, 257] width 10 height 10
checkbox input "false"
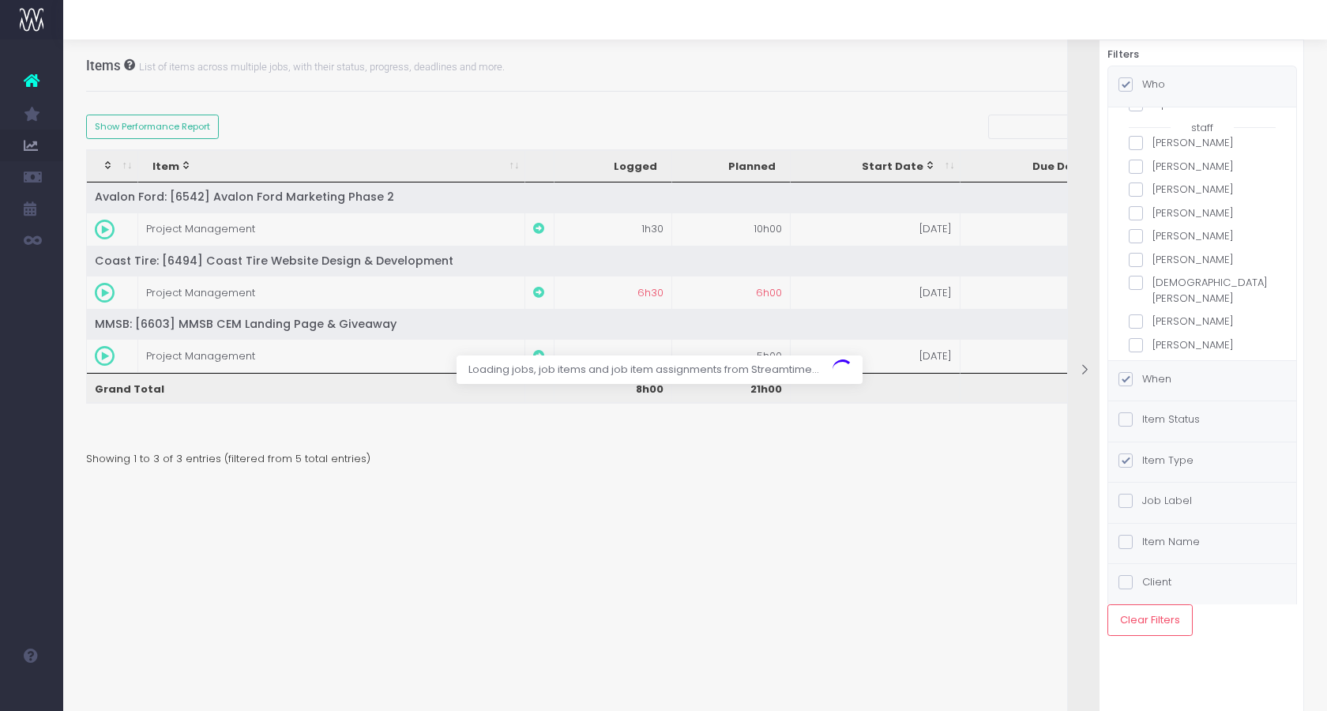
click at [1165, 276] on label "Christian Sorrell" at bounding box center [1202, 290] width 147 height 31
click at [1163, 276] on input "Christian Sorrell" at bounding box center [1157, 280] width 10 height 10
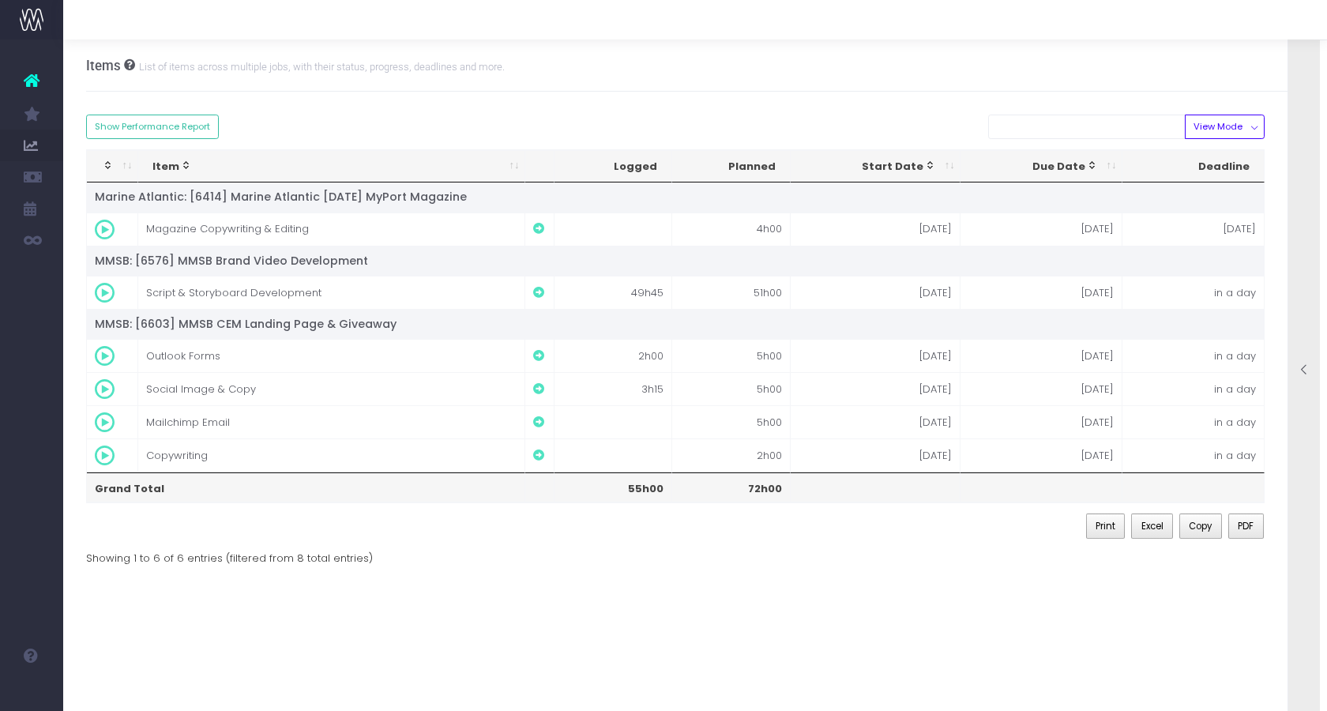
click at [1312, 136] on div at bounding box center [1304, 371] width 32 height 709
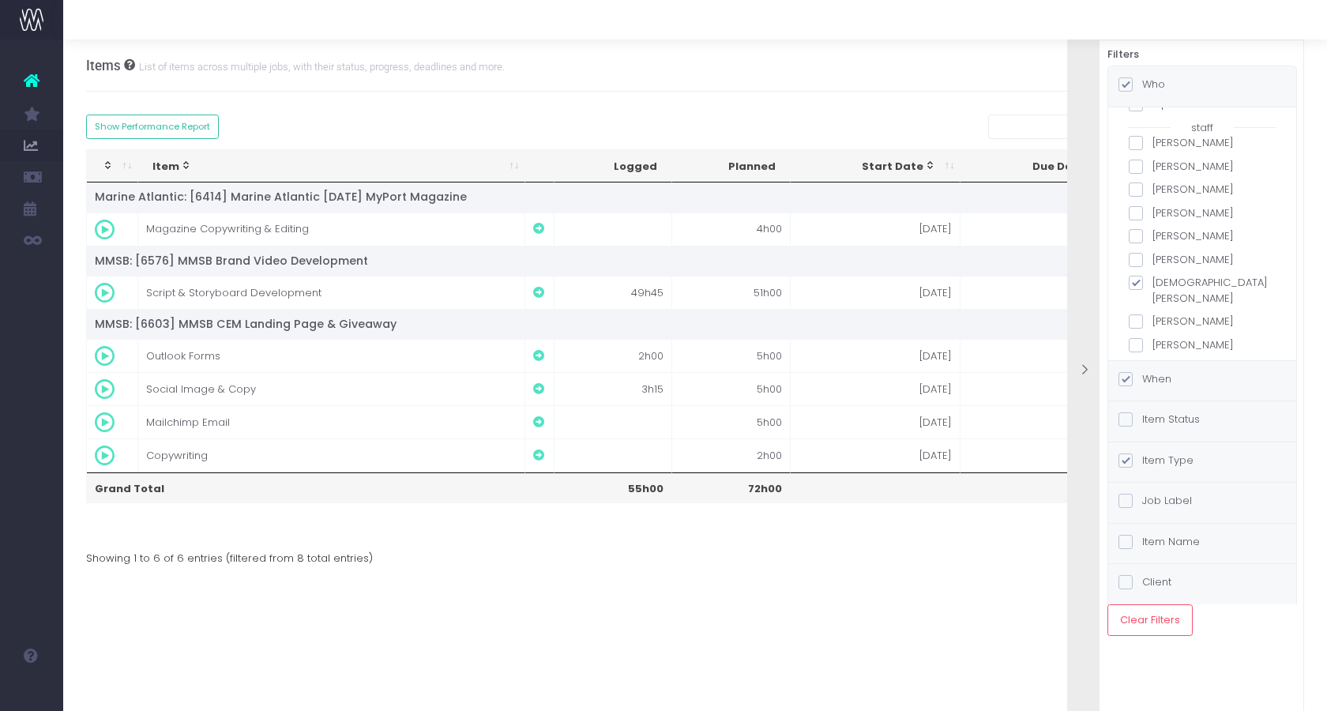
click at [1151, 283] on label "Christian Sorrell" at bounding box center [1202, 290] width 147 height 31
click at [1152, 283] on input "Christian Sorrell" at bounding box center [1157, 280] width 10 height 10
checkbox input "false"
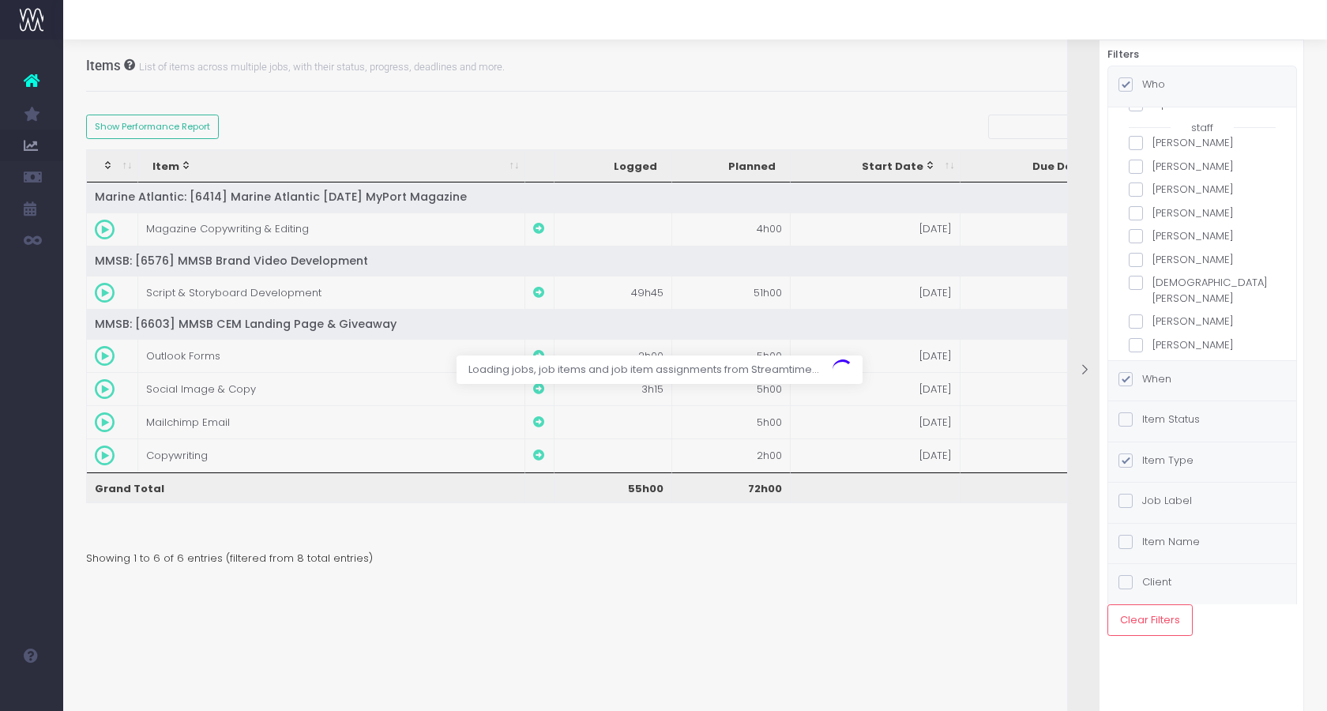
click at [1145, 297] on div "all teams Digital The Idea Factory Creative Client Services Operations staff Ad…" at bounding box center [1202, 274] width 147 height 621
click at [1137, 314] on span at bounding box center [1136, 321] width 14 height 14
click at [1152, 314] on input "Ed Roche" at bounding box center [1157, 319] width 10 height 10
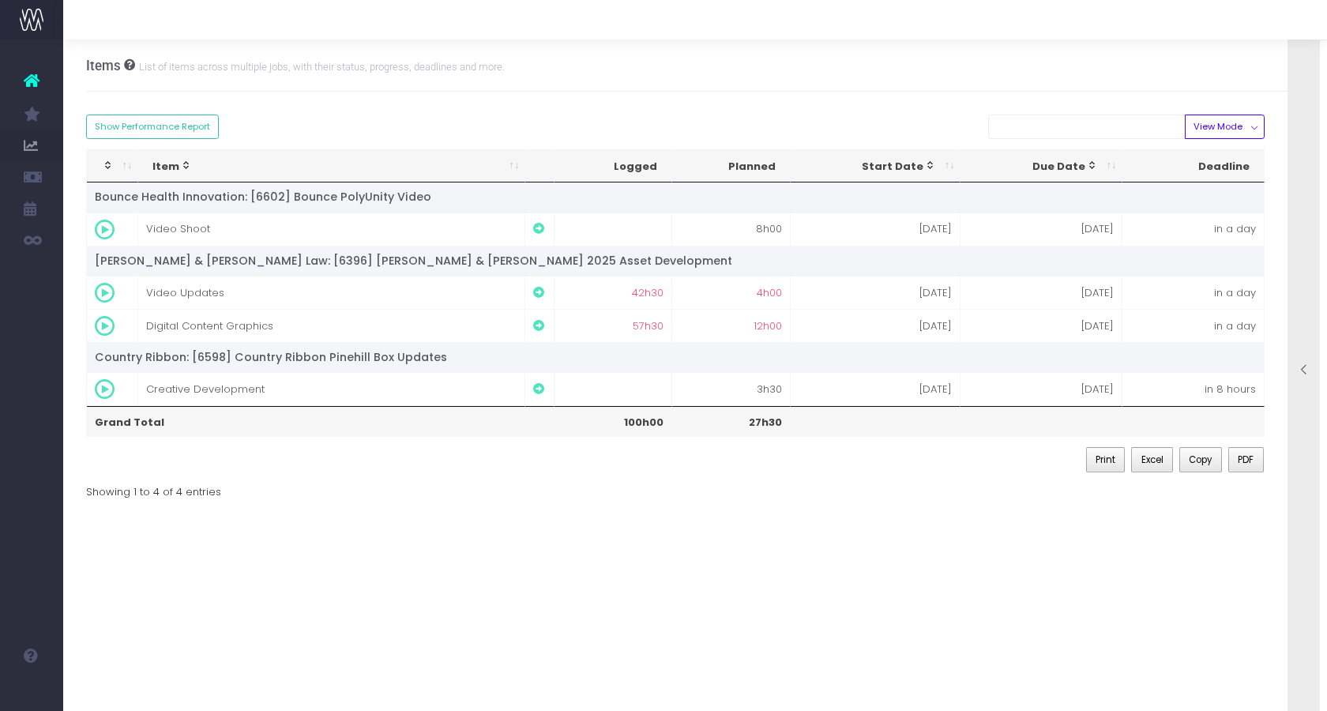
click at [1302, 221] on div at bounding box center [1304, 371] width 32 height 709
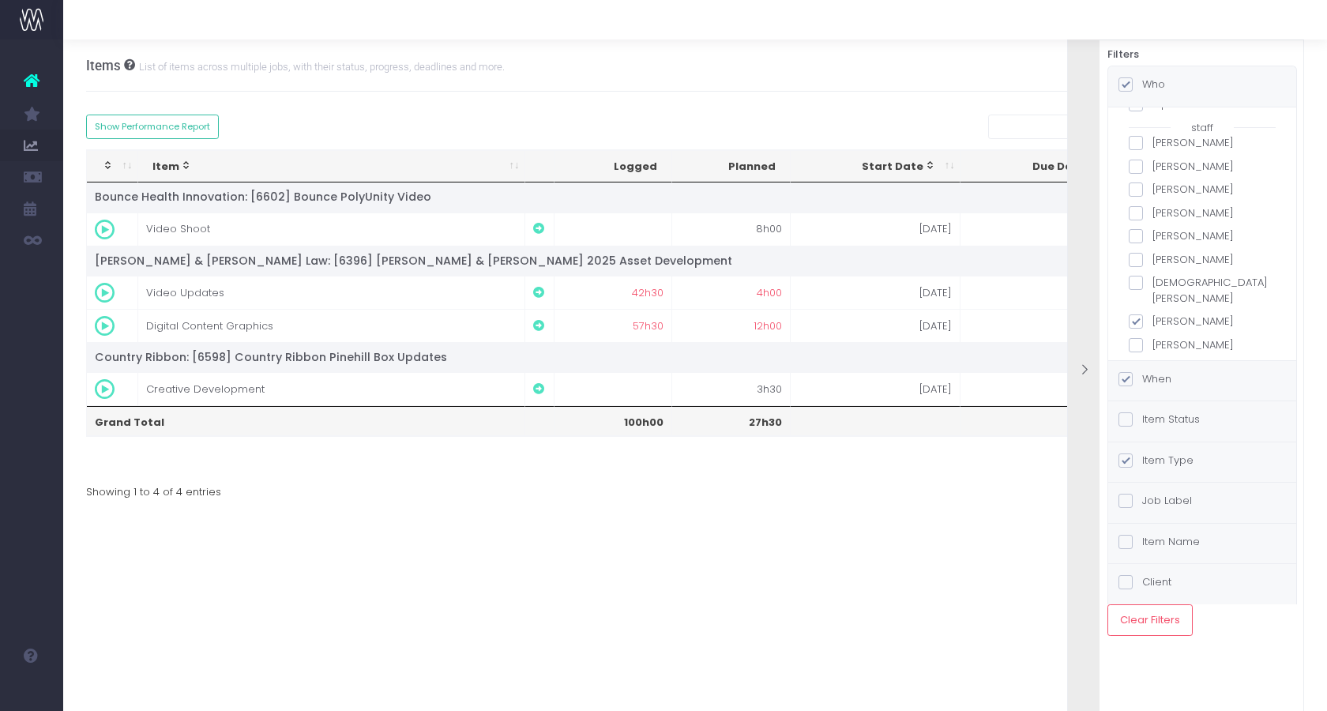
click at [1148, 314] on label "Ed Roche" at bounding box center [1202, 322] width 147 height 16
click at [1152, 314] on input "Ed Roche" at bounding box center [1157, 319] width 10 height 10
checkbox input "false"
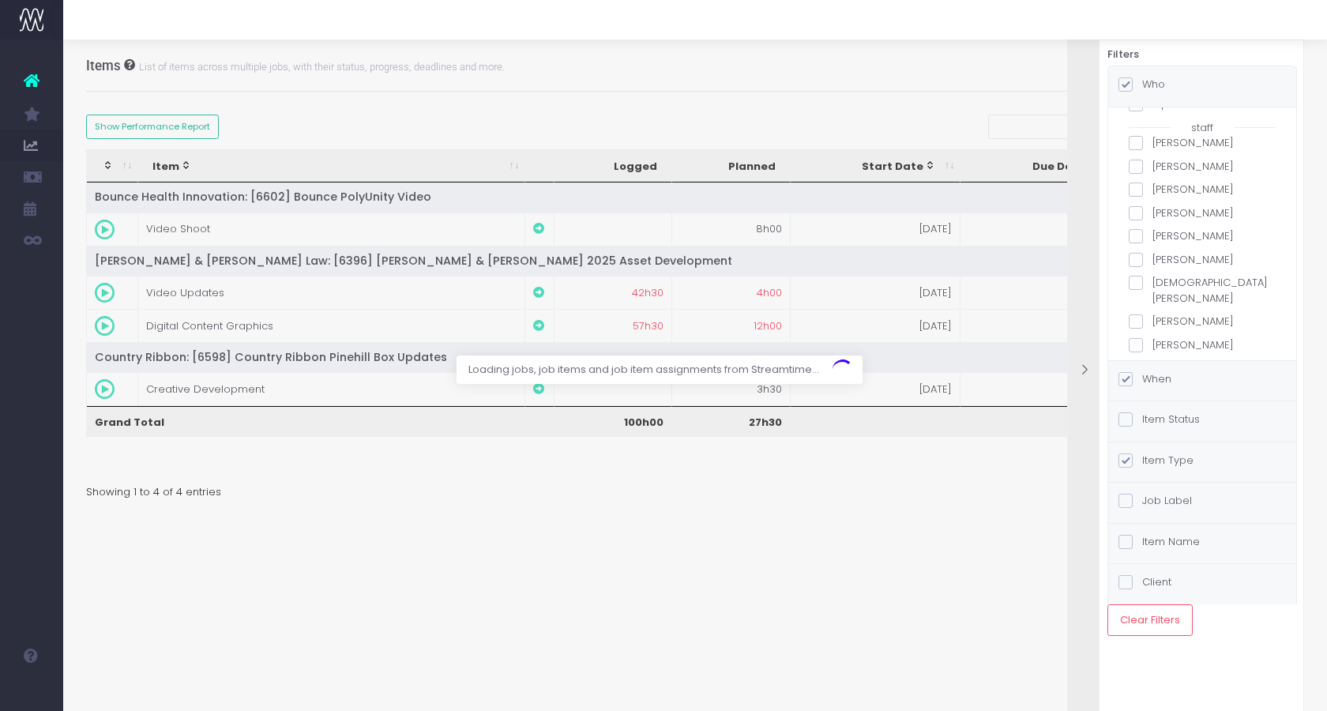
click at [1146, 337] on label "Emma Patterson" at bounding box center [1202, 345] width 147 height 16
click at [1152, 337] on input "Emma Patterson" at bounding box center [1157, 342] width 10 height 10
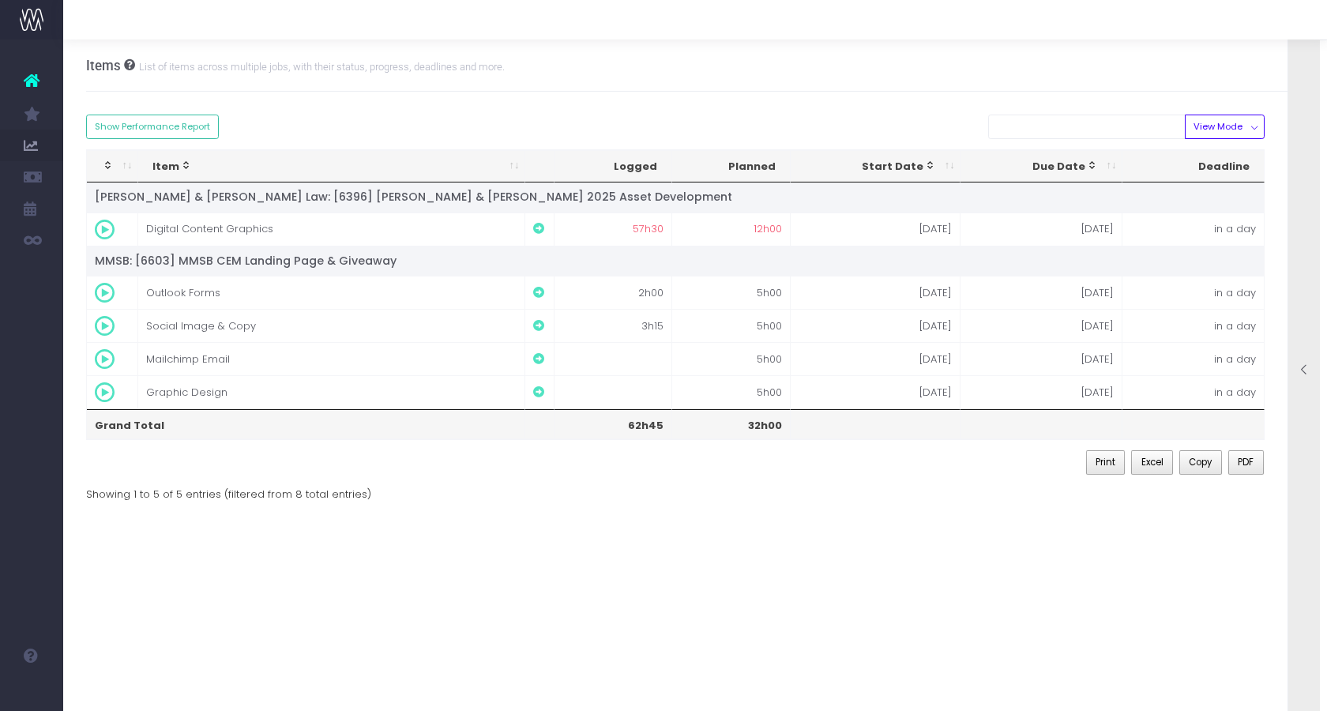
click at [1298, 344] on div at bounding box center [1304, 371] width 32 height 709
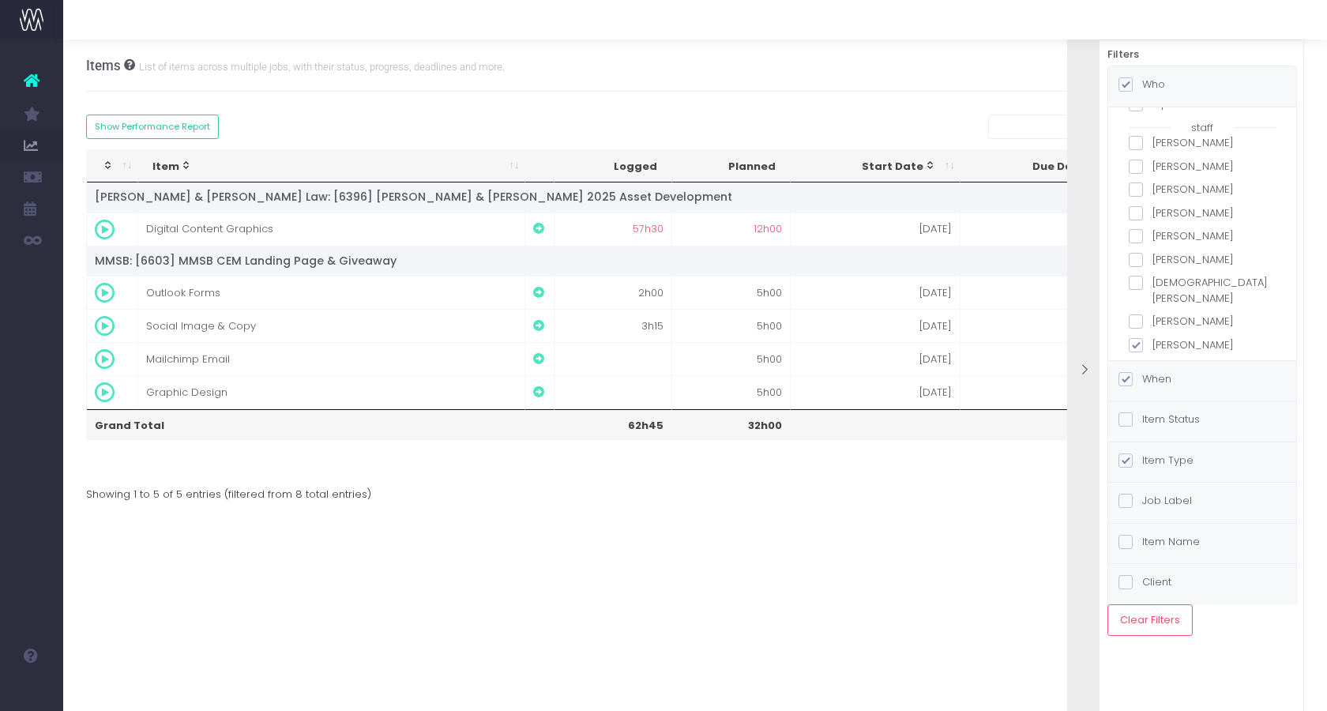
click at [1191, 337] on label "Emma Patterson" at bounding box center [1202, 345] width 147 height 16
click at [1163, 337] on input "Emma Patterson" at bounding box center [1157, 342] width 10 height 10
checkbox input "false"
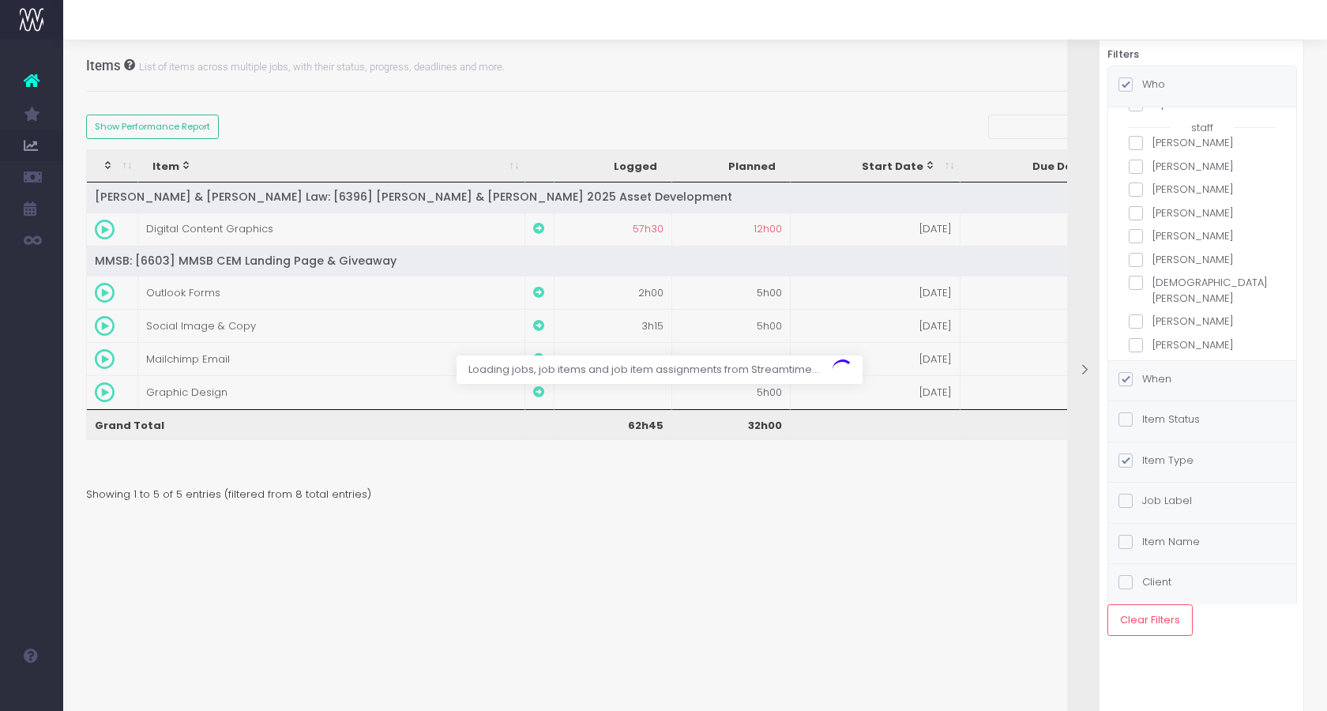
click at [1182, 360] on label "Greg Merner" at bounding box center [1202, 368] width 147 height 16
click at [1163, 360] on input "Greg Merner" at bounding box center [1157, 365] width 10 height 10
checkbox input "true"
